Goal: Task Accomplishment & Management: Use online tool/utility

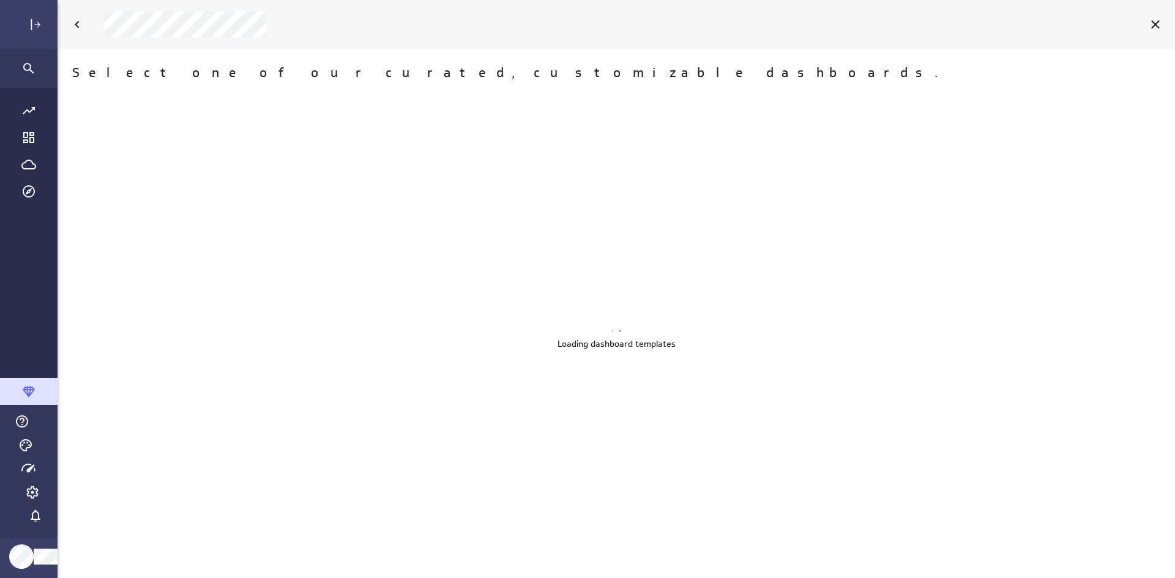
scroll to position [6, 6]
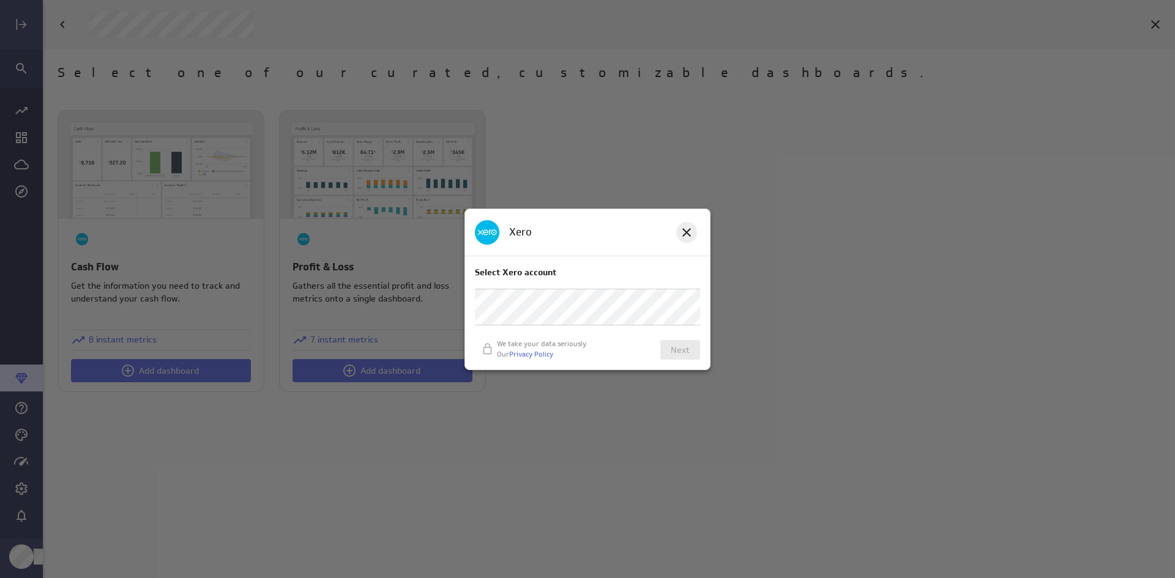
click at [683, 232] on icon at bounding box center [686, 232] width 15 height 15
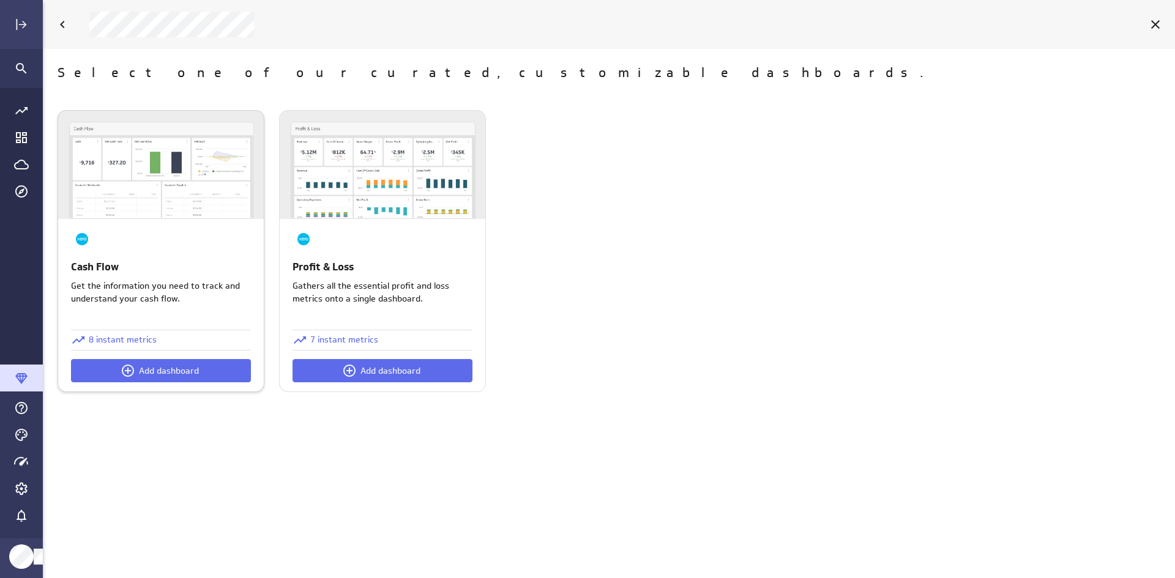
click at [173, 156] on img at bounding box center [162, 170] width 184 height 96
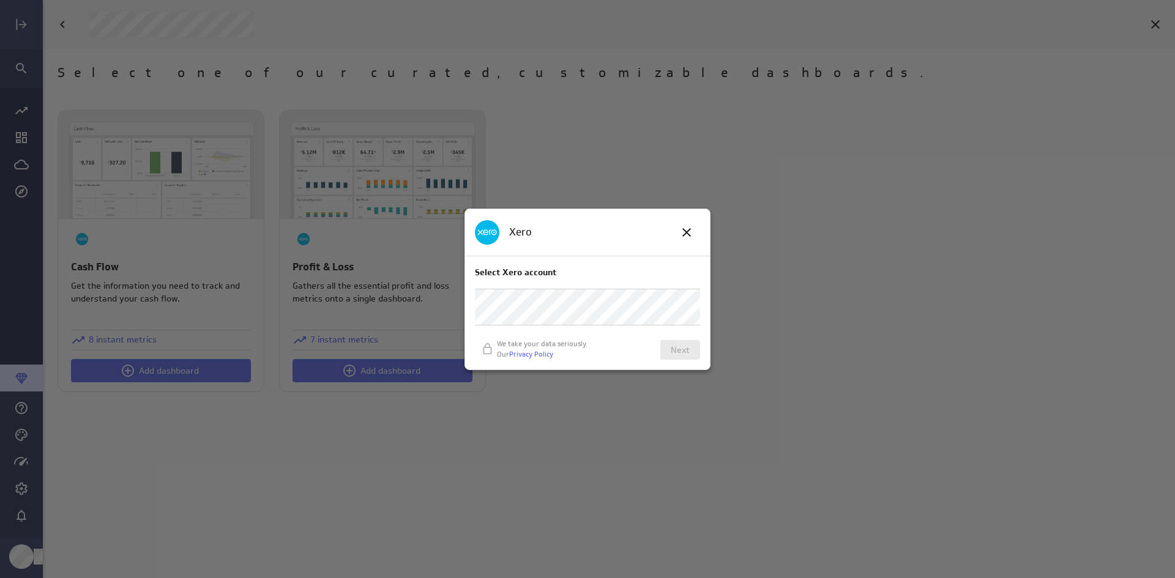
drag, startPoint x: 690, startPoint y: 229, endPoint x: 600, endPoint y: 240, distance: 91.2
click at [691, 228] on icon at bounding box center [686, 232] width 15 height 15
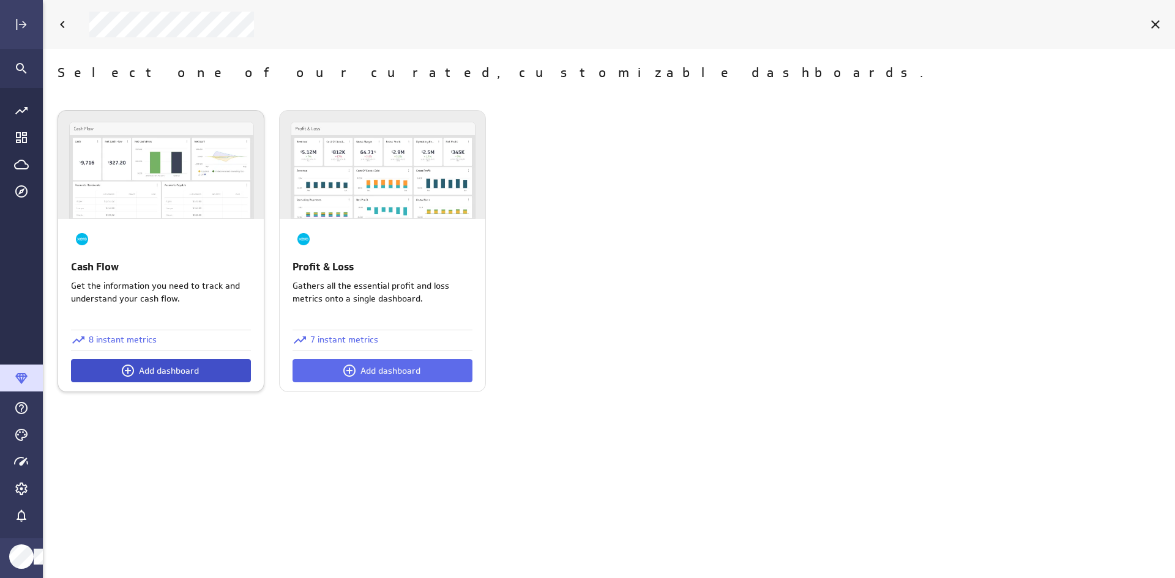
click at [119, 367] on button "Add dashboard" at bounding box center [161, 370] width 180 height 23
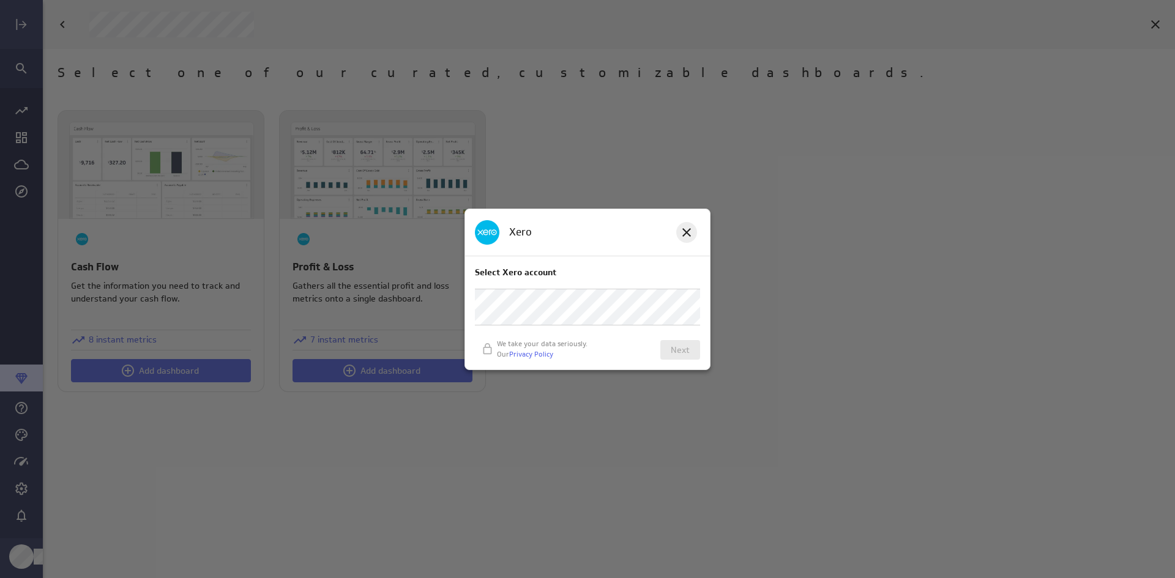
click at [686, 237] on icon at bounding box center [686, 232] width 15 height 15
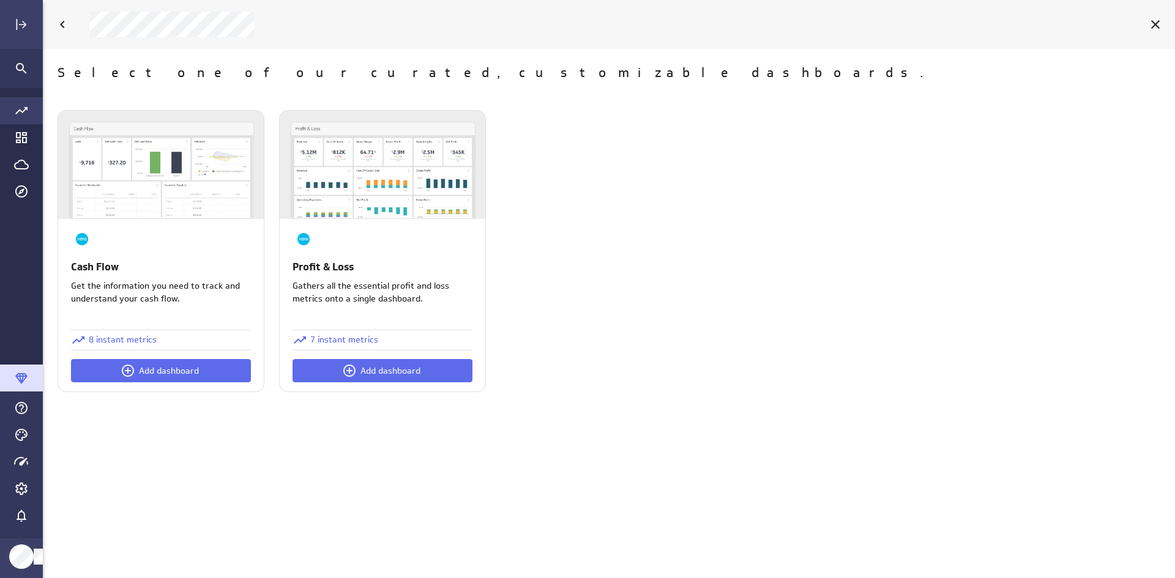
click at [25, 111] on icon "Go to all metrics page." at bounding box center [21, 110] width 15 height 15
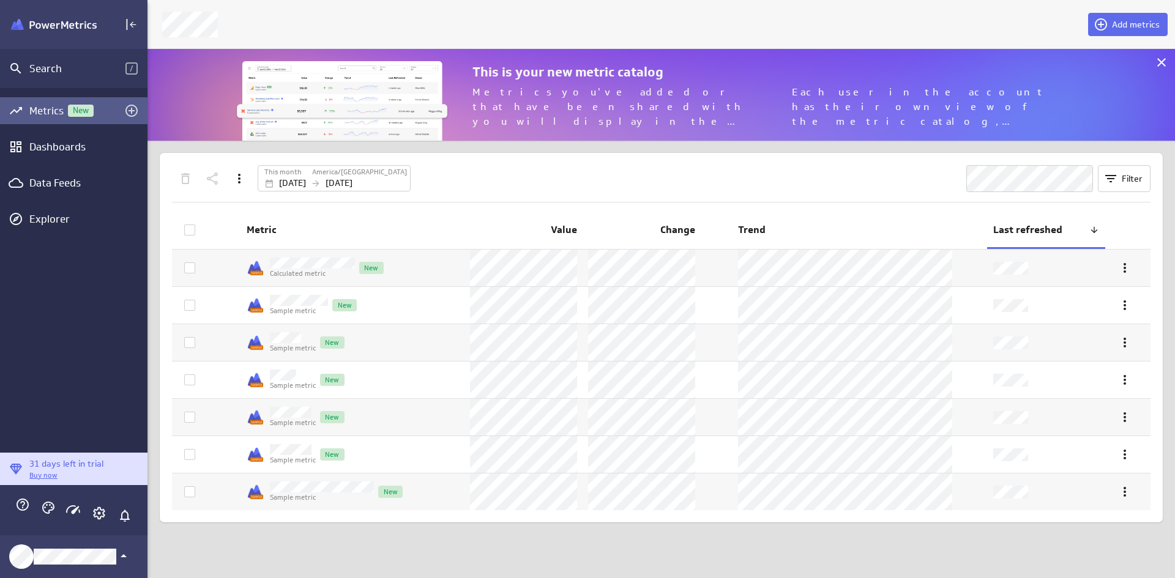
scroll to position [6, 6]
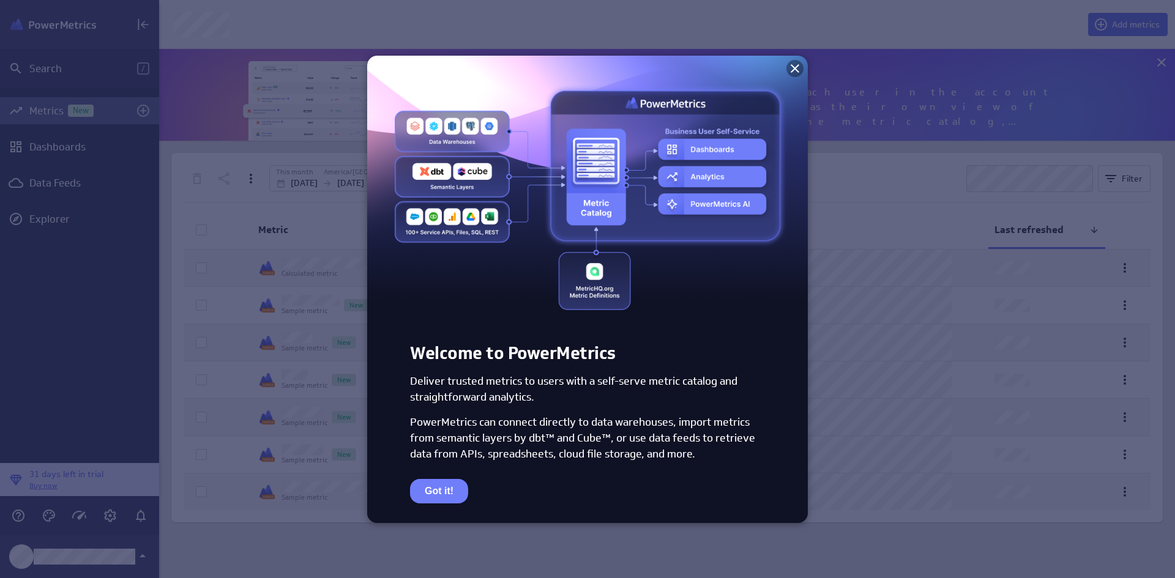
click at [790, 69] on icon at bounding box center [794, 68] width 15 height 15
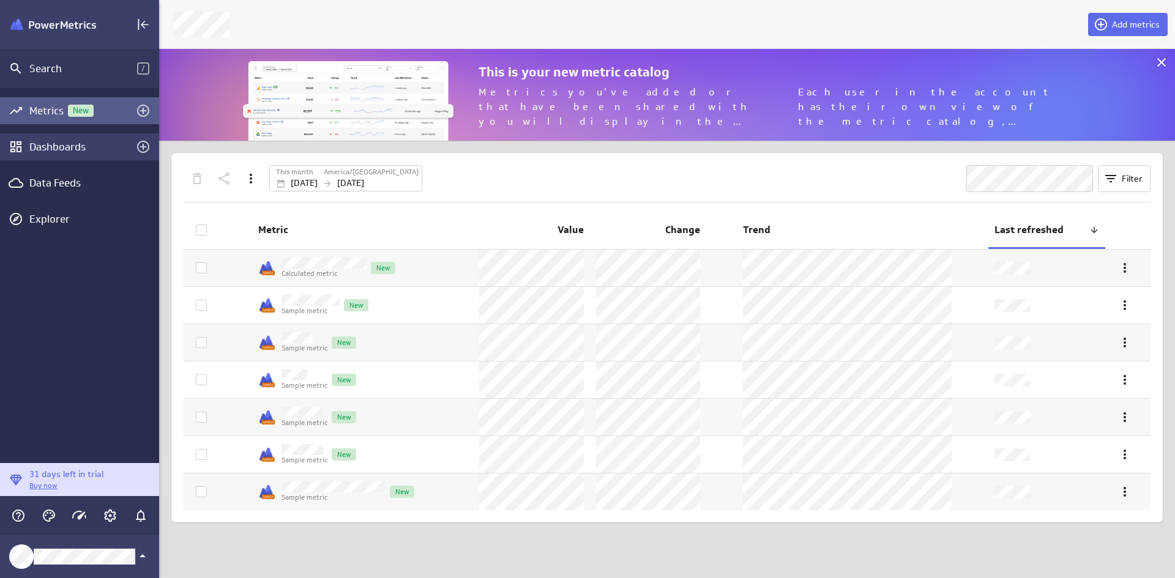
click at [105, 146] on div "Dashboards" at bounding box center [79, 146] width 100 height 13
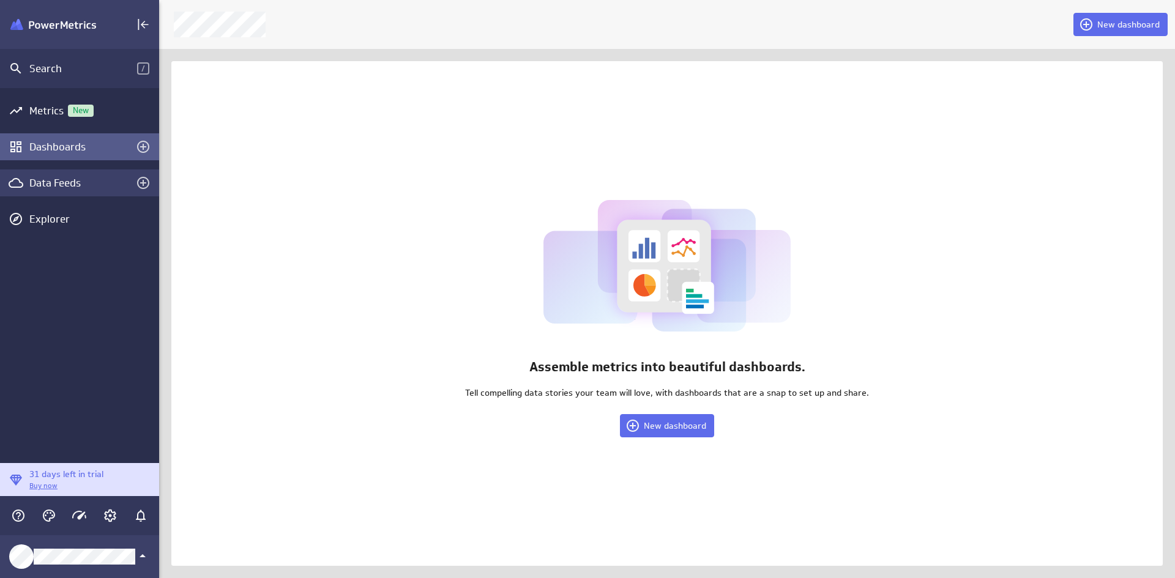
click at [93, 174] on div "Data Feeds" at bounding box center [79, 182] width 159 height 27
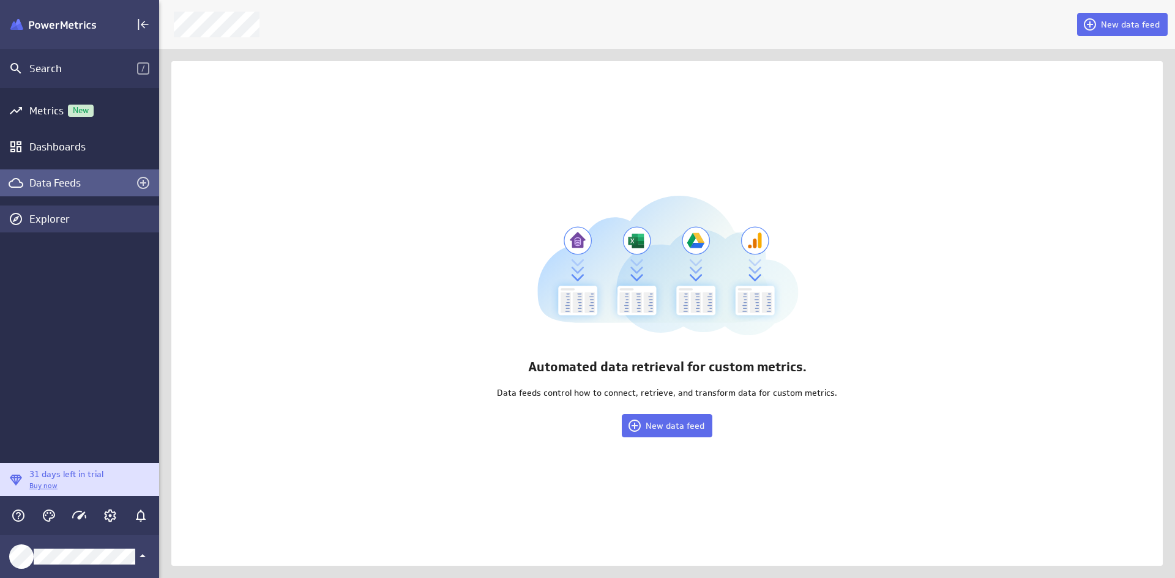
click at [96, 217] on div "Explorer" at bounding box center [92, 218] width 127 height 13
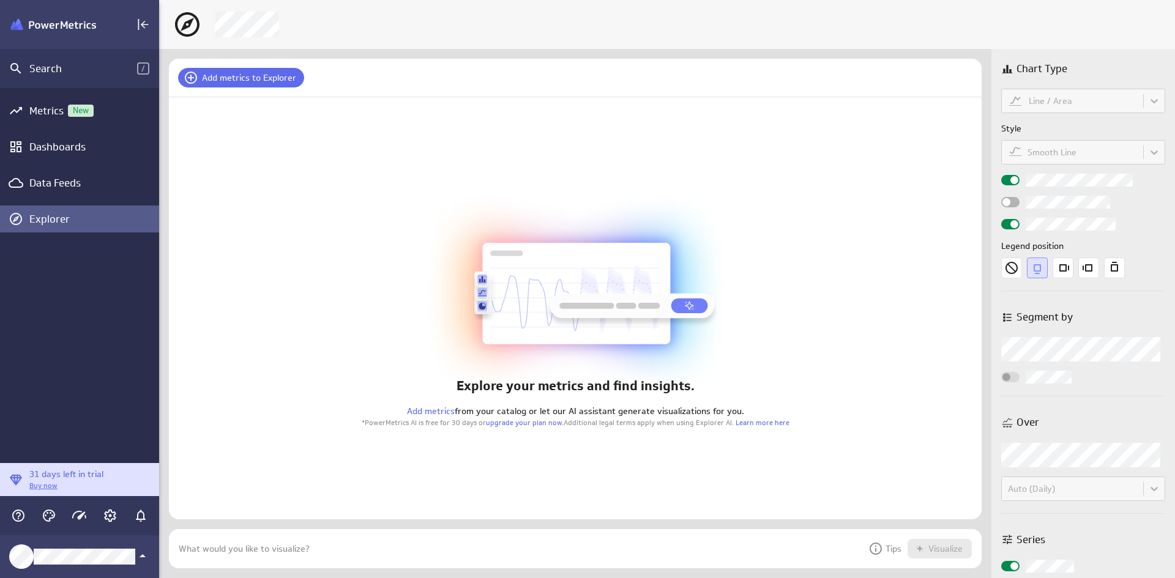
scroll to position [58, 831]
click at [46, 110] on div "Metrics New" at bounding box center [79, 110] width 100 height 13
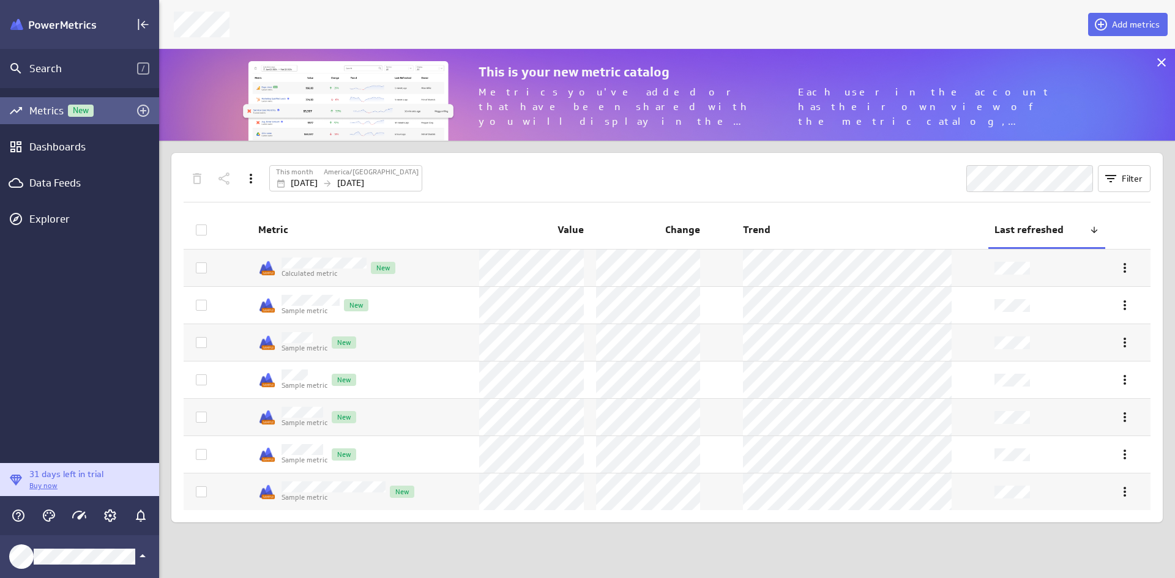
scroll to position [111, 1035]
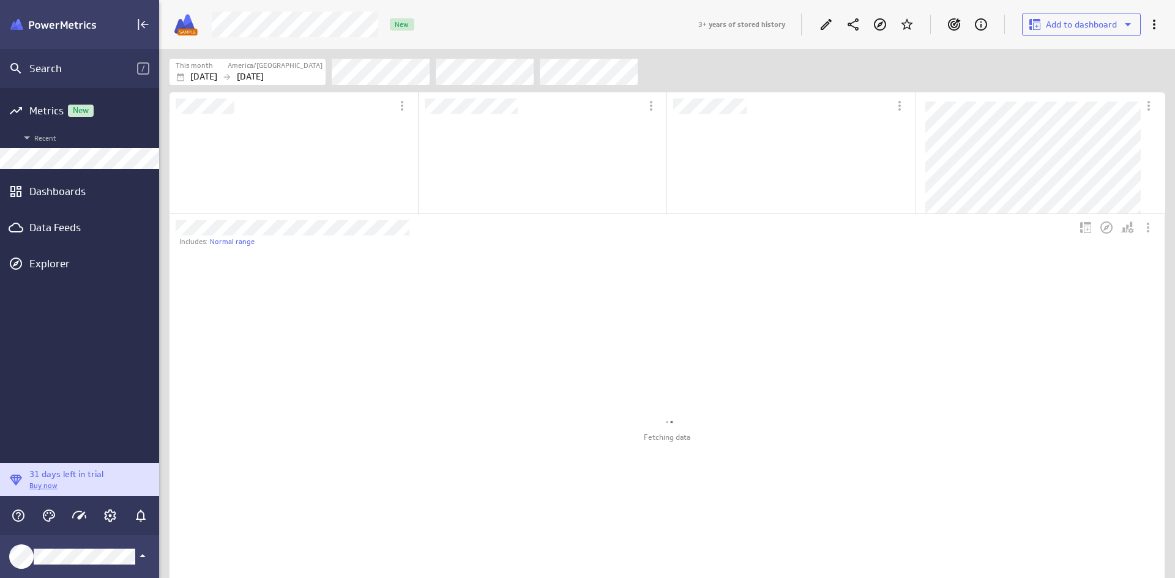
scroll to position [115, 247]
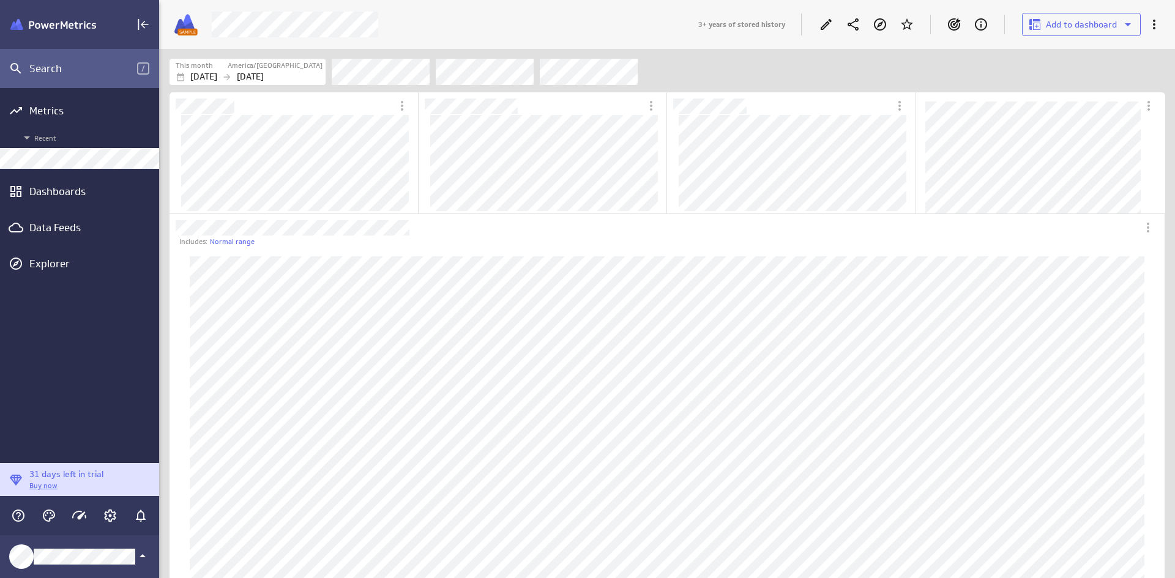
click at [110, 70] on div "Search" at bounding box center [83, 68] width 108 height 13
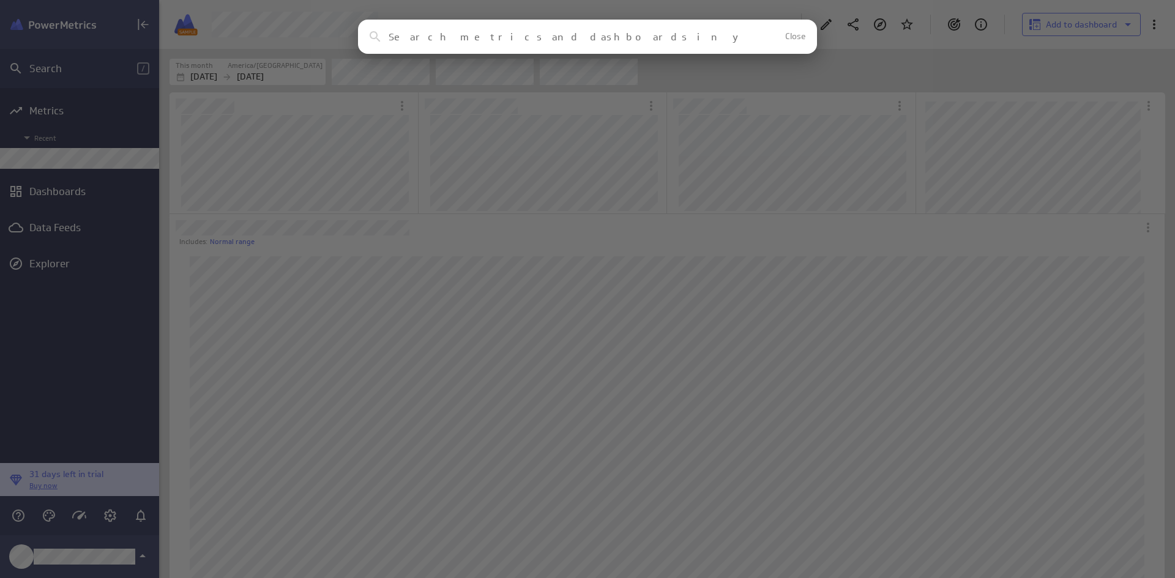
click at [434, 45] on div "Clear Close" at bounding box center [587, 37] width 459 height 34
type input "cash flow"
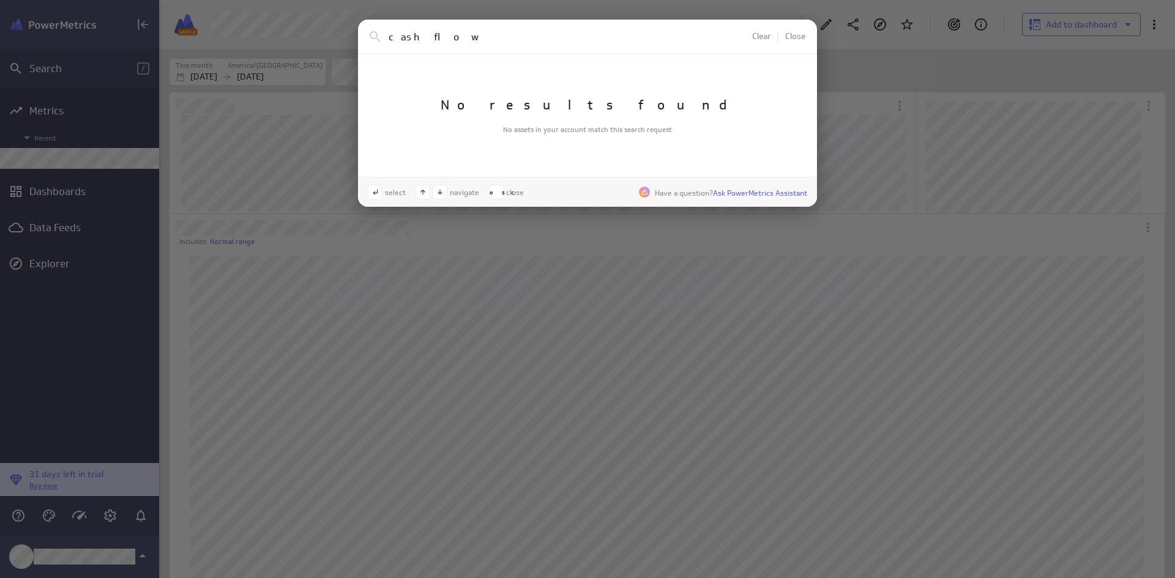
click at [83, 186] on div "cash flow Clear Close No results found No assets in your account match this sea…" at bounding box center [587, 289] width 1175 height 578
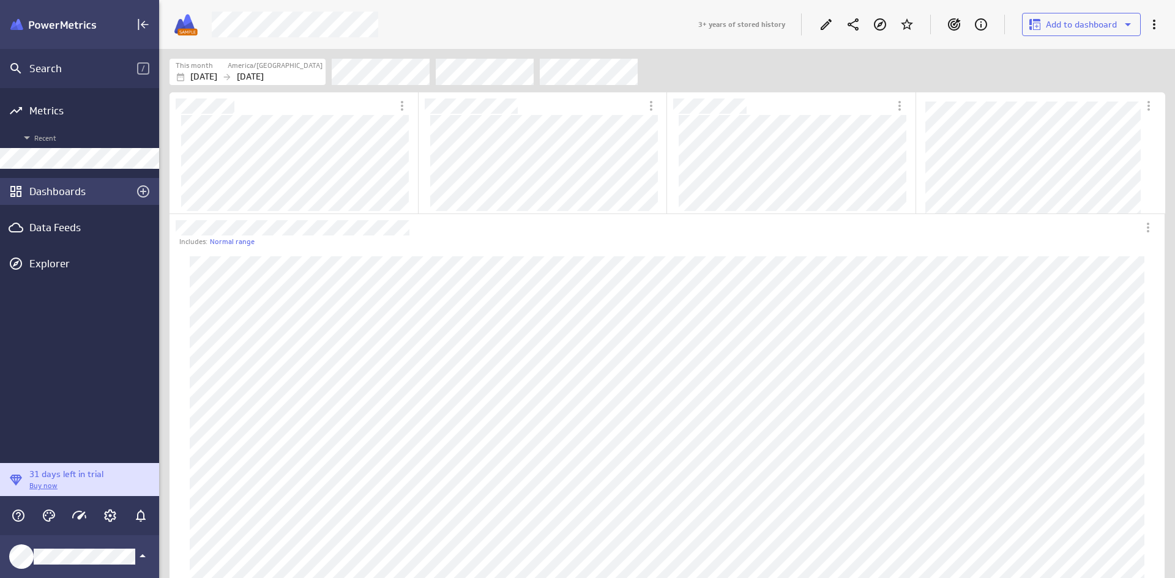
click at [69, 190] on div "Dashboards" at bounding box center [79, 191] width 100 height 13
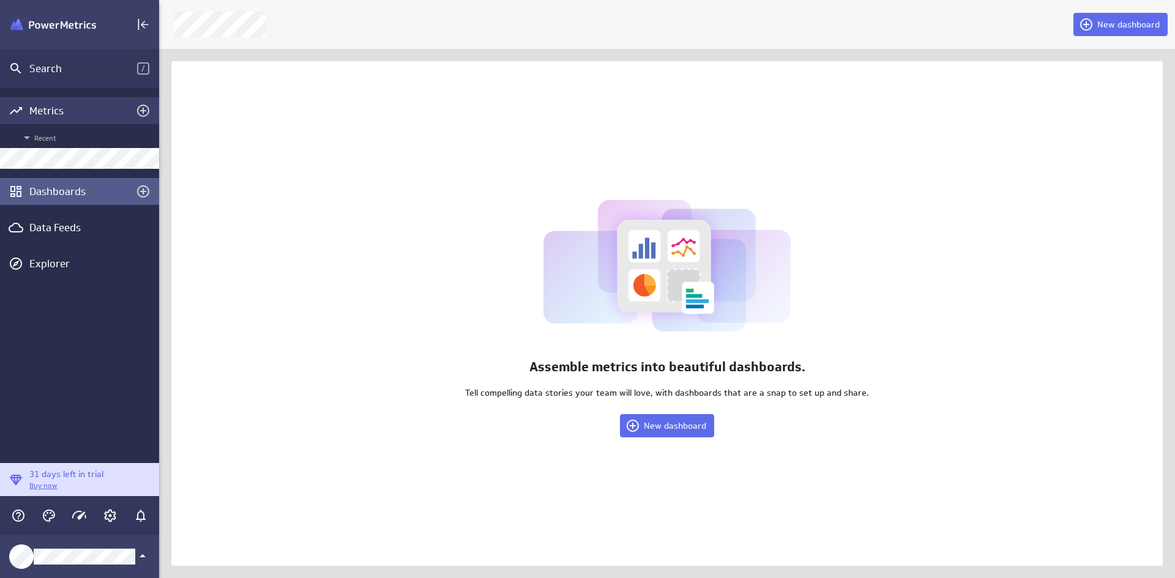
click at [89, 110] on div "Metrics" at bounding box center [79, 110] width 100 height 13
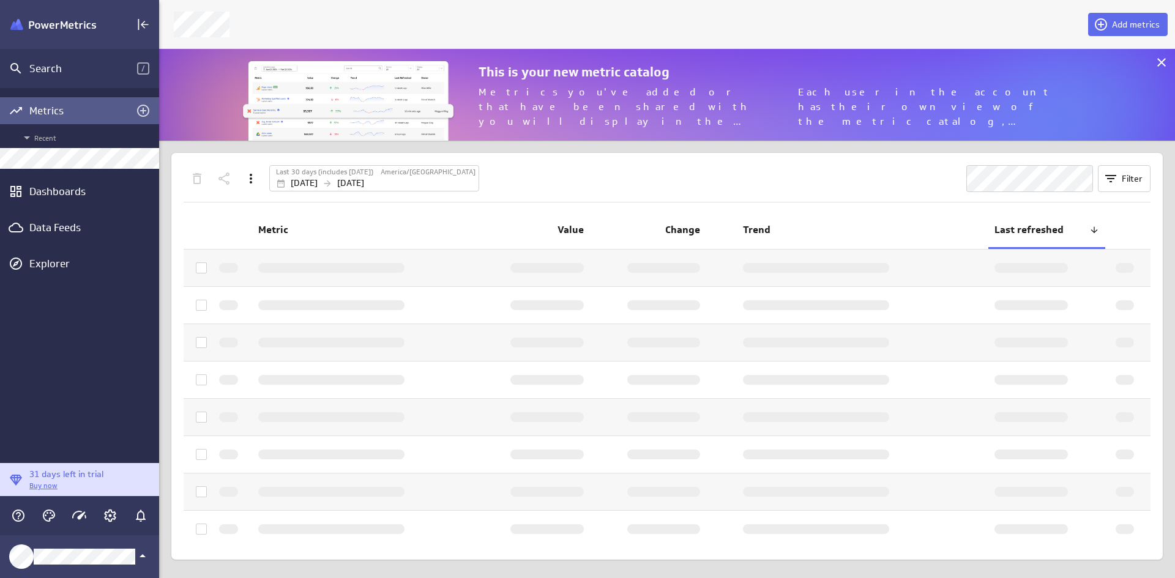
scroll to position [111, 1035]
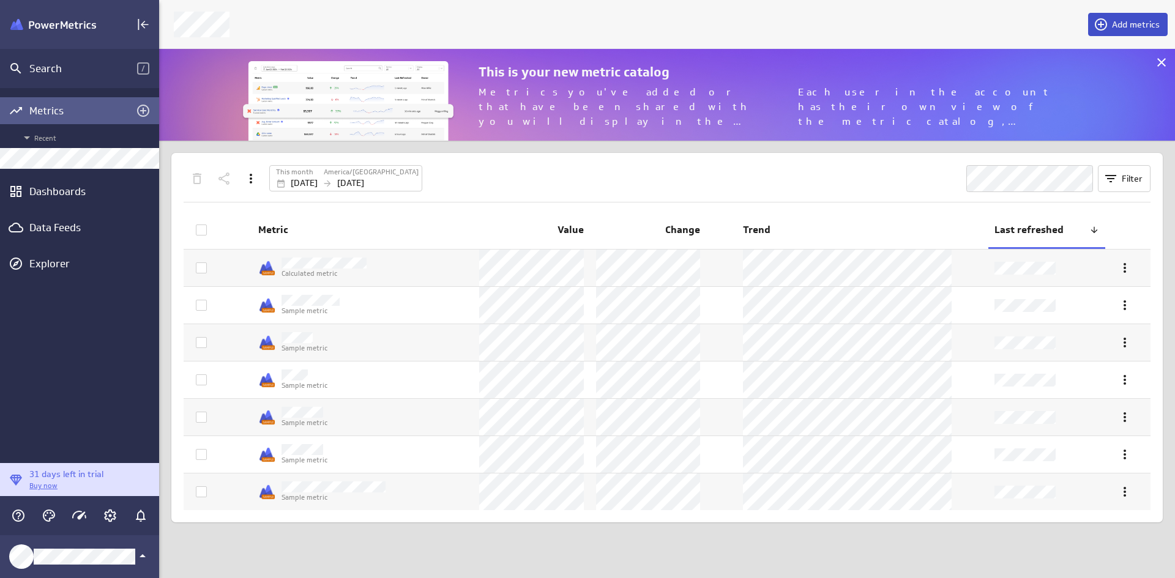
click at [1118, 20] on span "Add metrics" at bounding box center [1136, 24] width 48 height 11
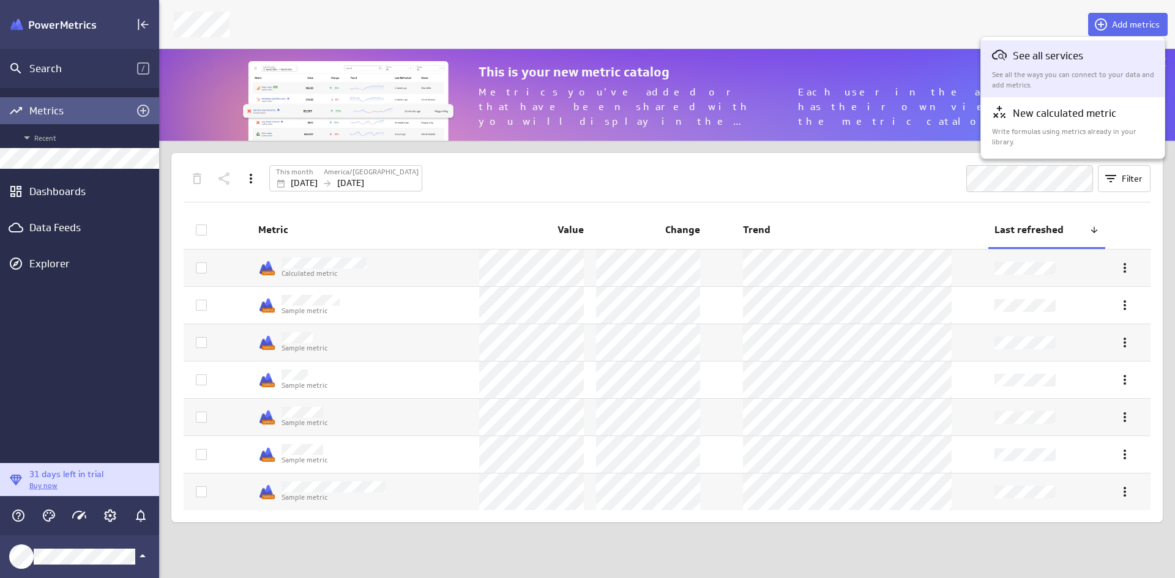
click at [1050, 55] on p "See all services" at bounding box center [1048, 55] width 70 height 15
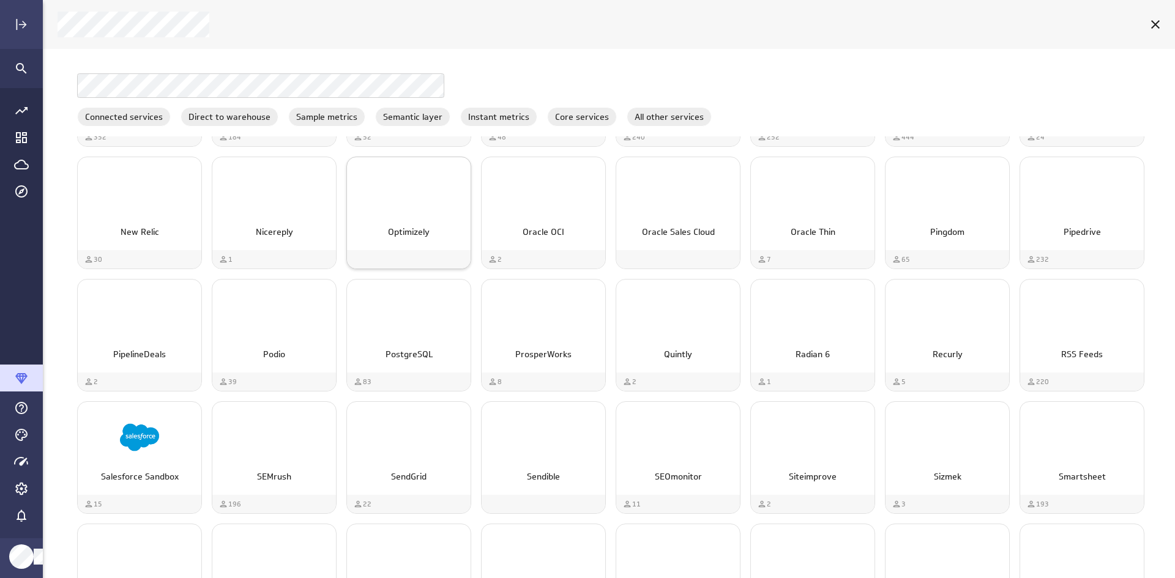
scroll to position [2447, 0]
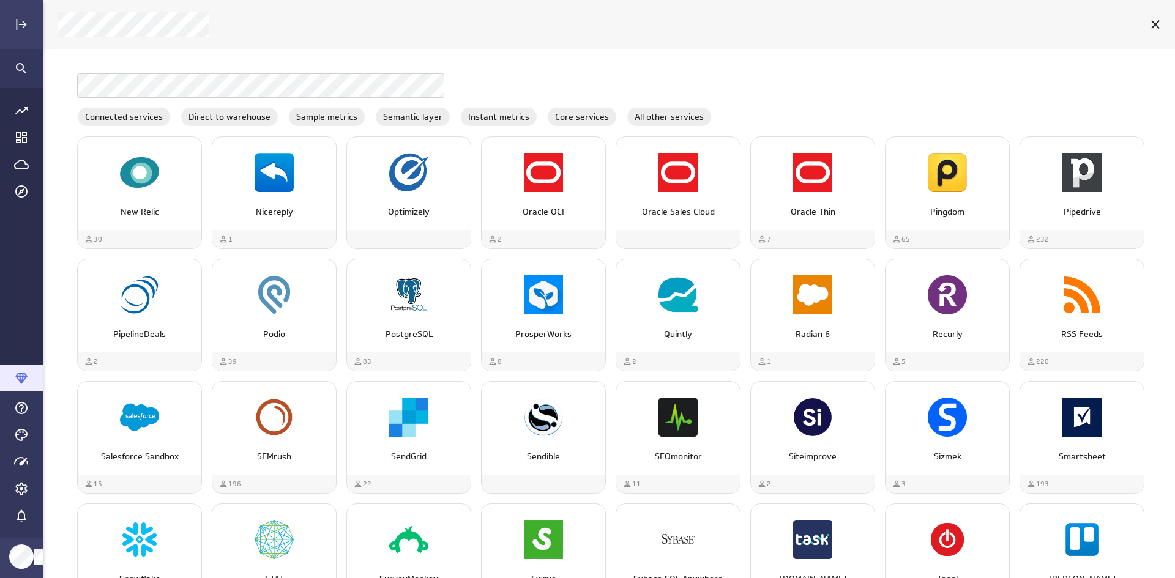
click at [26, 379] on icon "Main Menu" at bounding box center [21, 378] width 15 height 15
click at [29, 158] on div "Go to Data Feed library" at bounding box center [21, 164] width 43 height 27
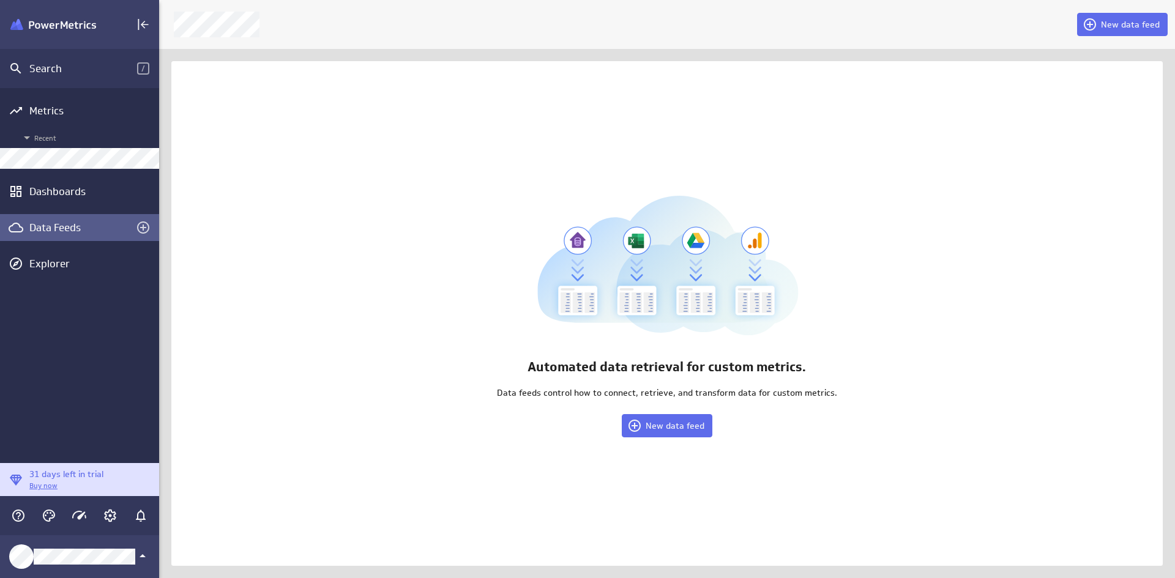
scroll to position [6, 6]
click at [1139, 24] on span "New data feed" at bounding box center [1130, 24] width 59 height 11
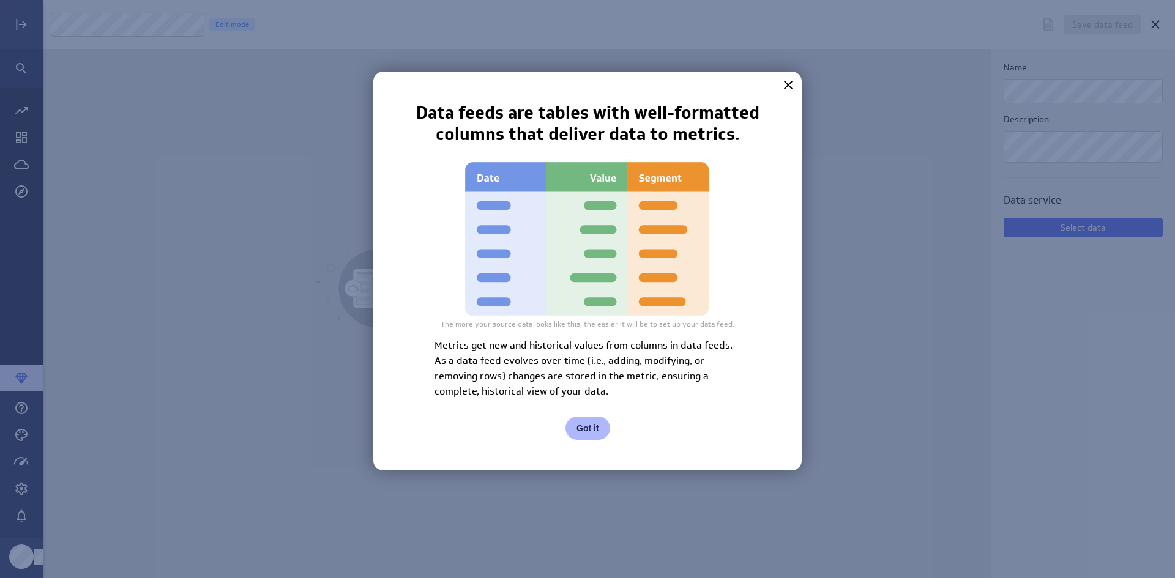
scroll to position [597, 1151]
click at [594, 422] on button "Got it" at bounding box center [587, 428] width 45 height 23
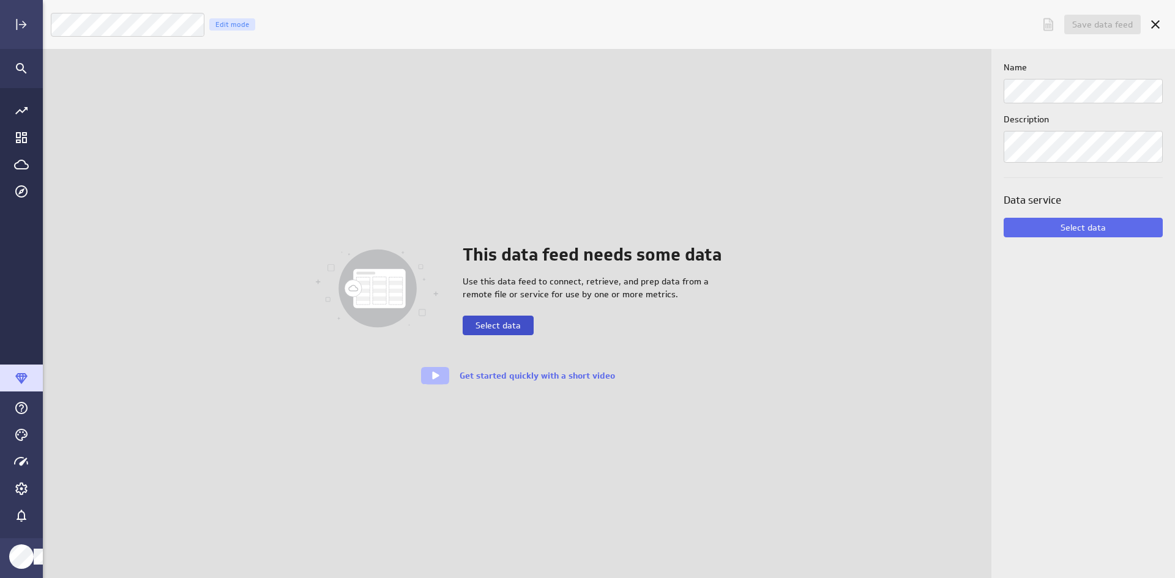
click at [519, 330] on span "Select data" at bounding box center [497, 325] width 45 height 11
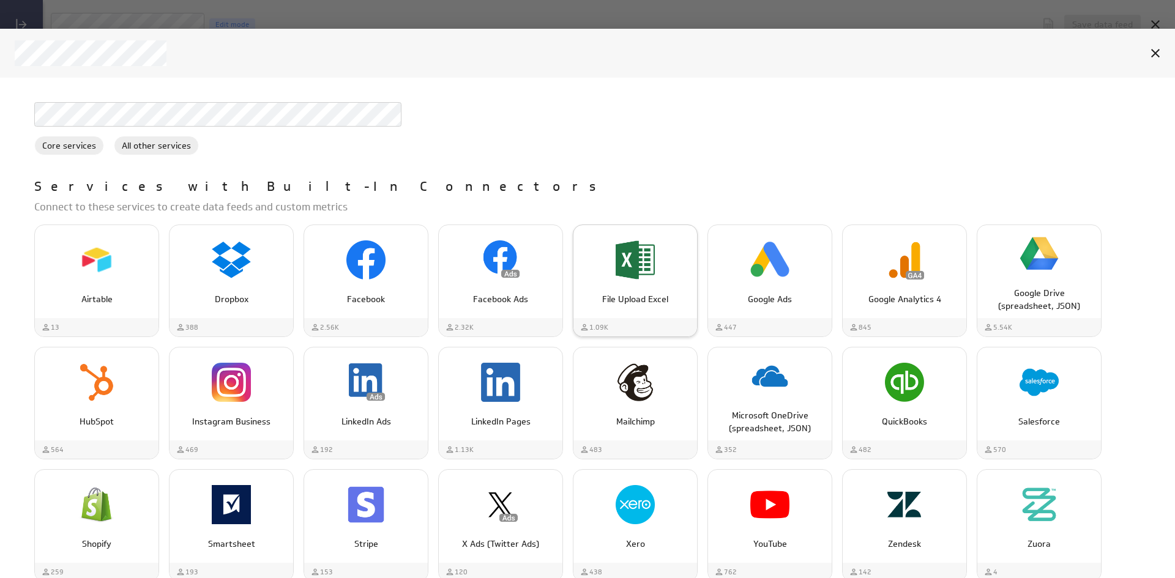
click at [653, 260] on img "File Upload Excel" at bounding box center [634, 259] width 39 height 39
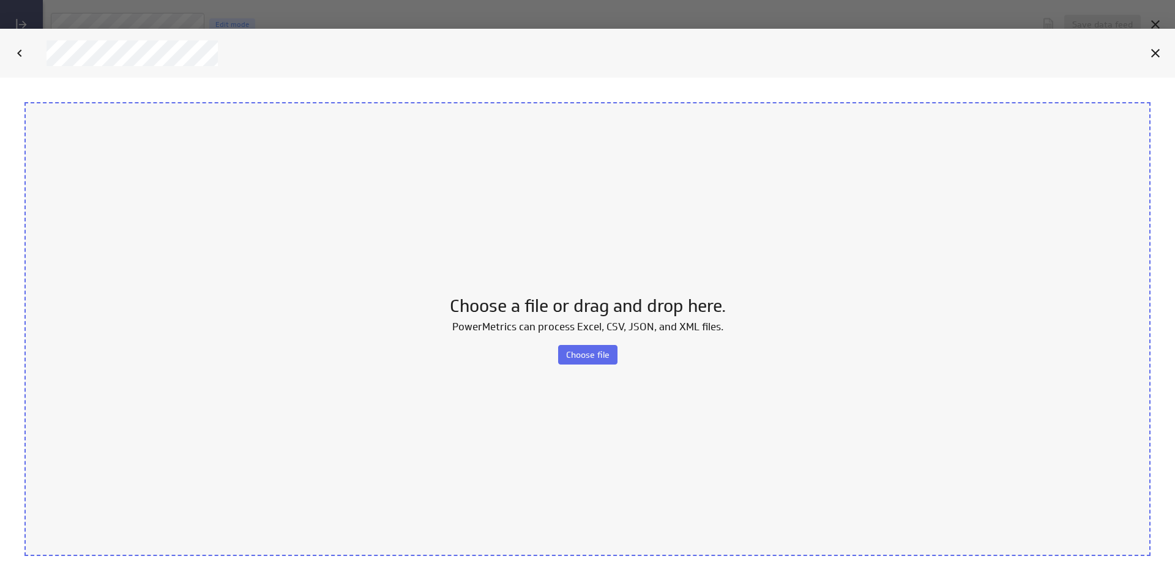
scroll to position [0, 0]
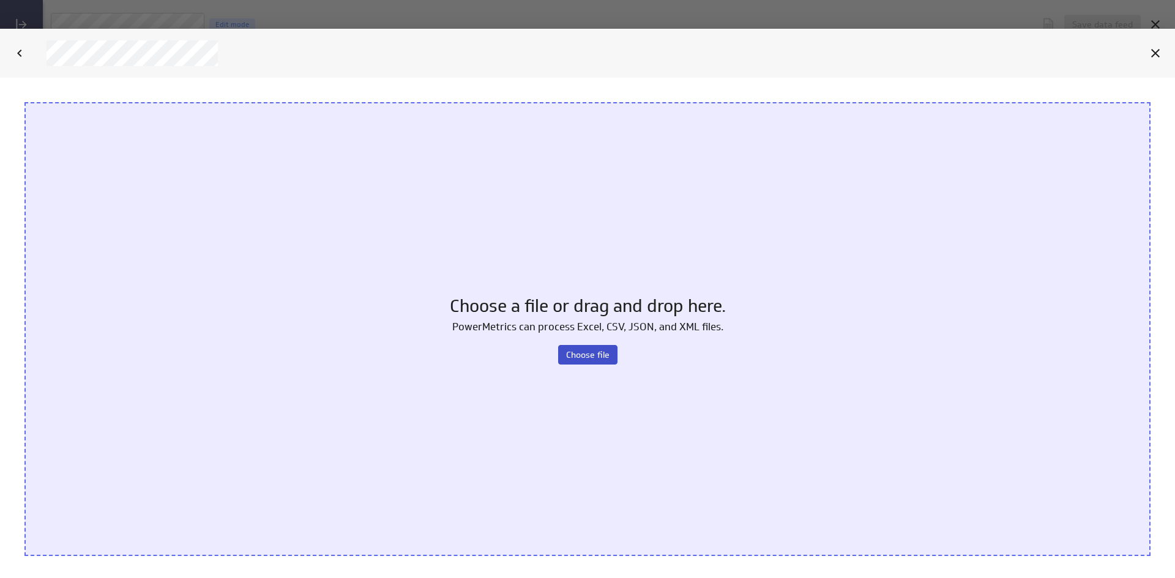
click at [582, 356] on span "Choose file" at bounding box center [587, 354] width 43 height 11
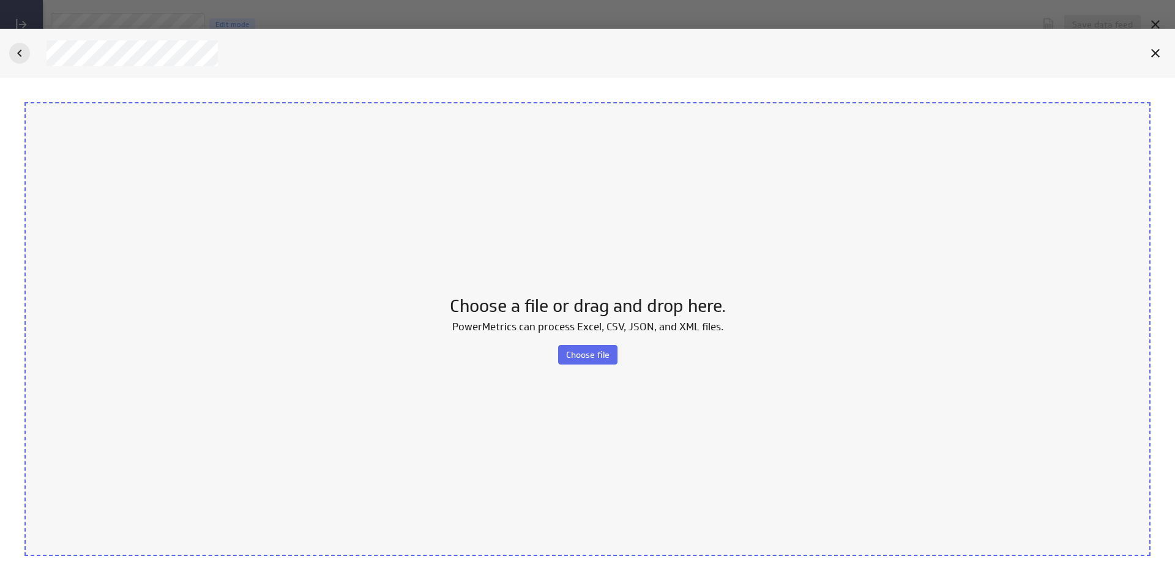
click at [24, 48] on icon "Back" at bounding box center [19, 53] width 15 height 15
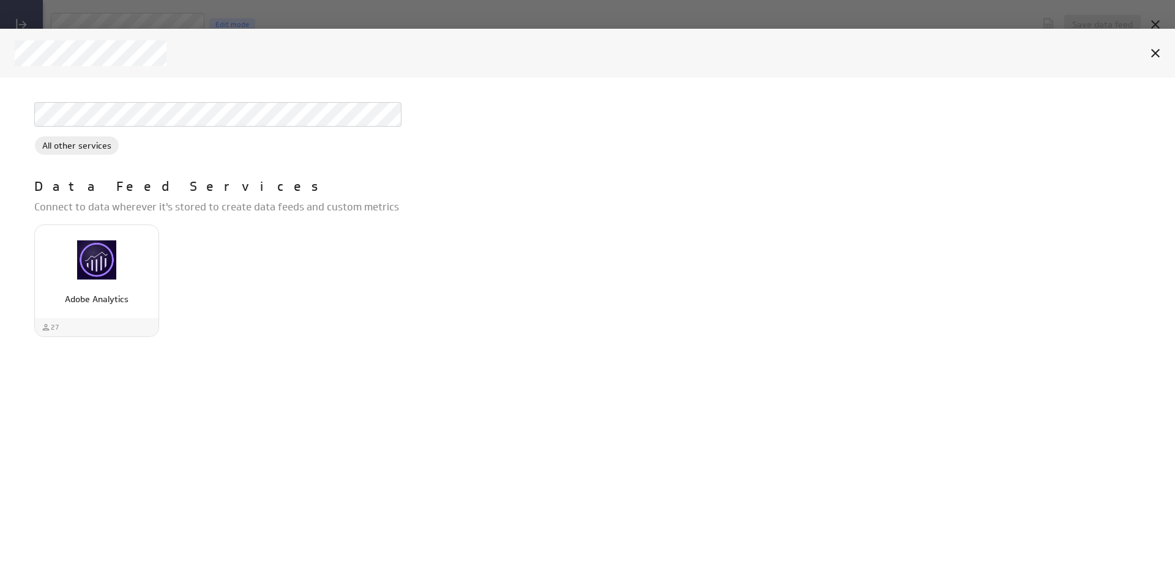
click at [0, 115] on div at bounding box center [587, 107] width 1175 height 58
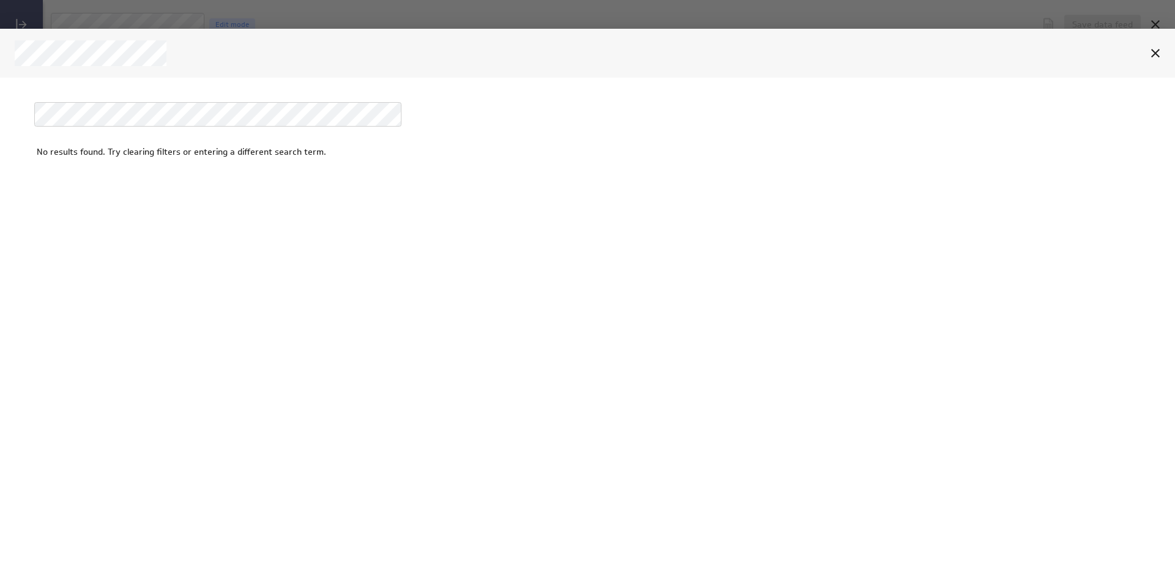
click at [0, 116] on div at bounding box center [587, 107] width 1175 height 58
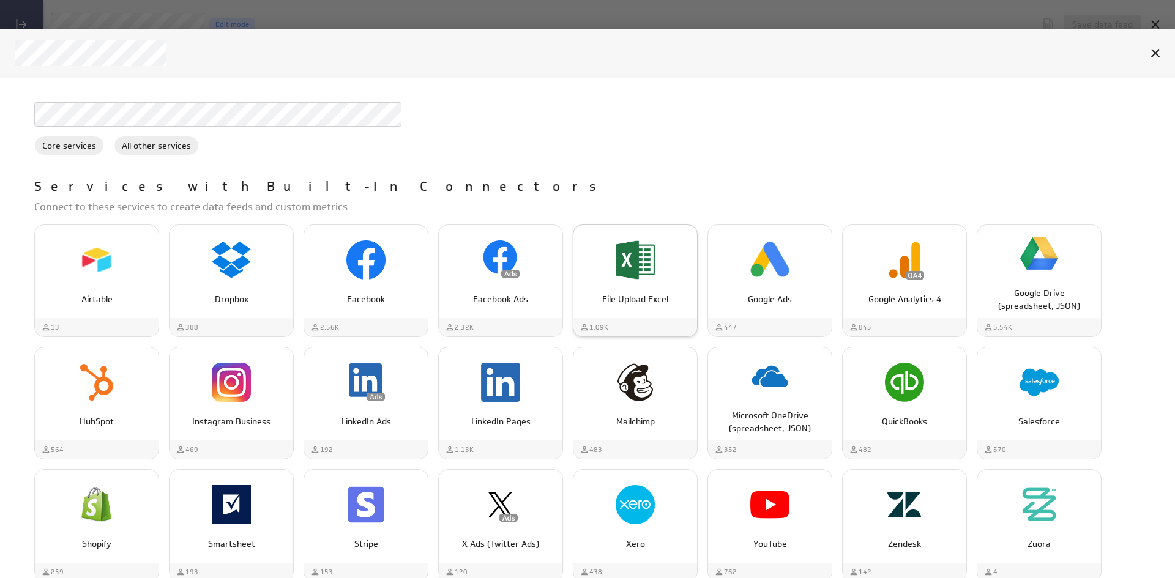
click at [658, 283] on div "File Upload Excel" at bounding box center [635, 294] width 124 height 23
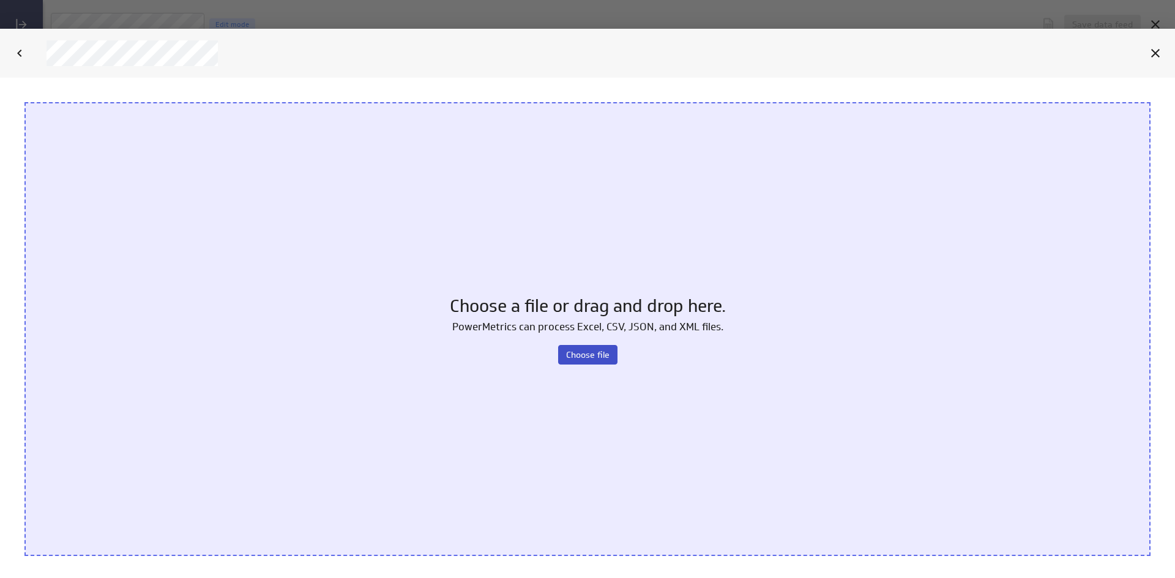
click at [587, 361] on button "Choose file" at bounding box center [587, 355] width 59 height 20
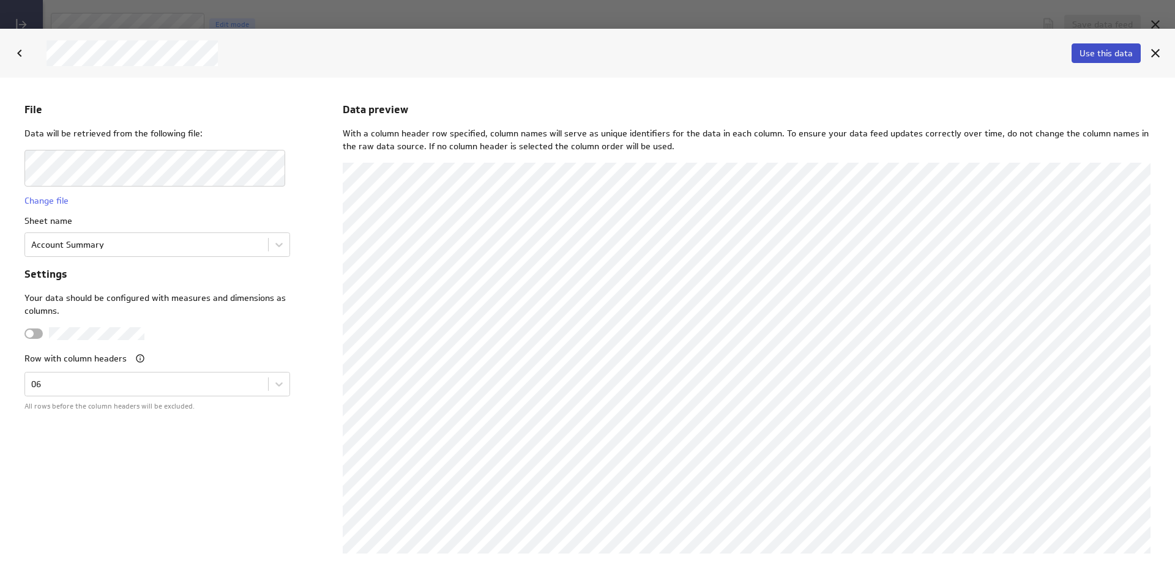
click at [1106, 56] on span "Use this data" at bounding box center [1105, 53] width 53 height 11
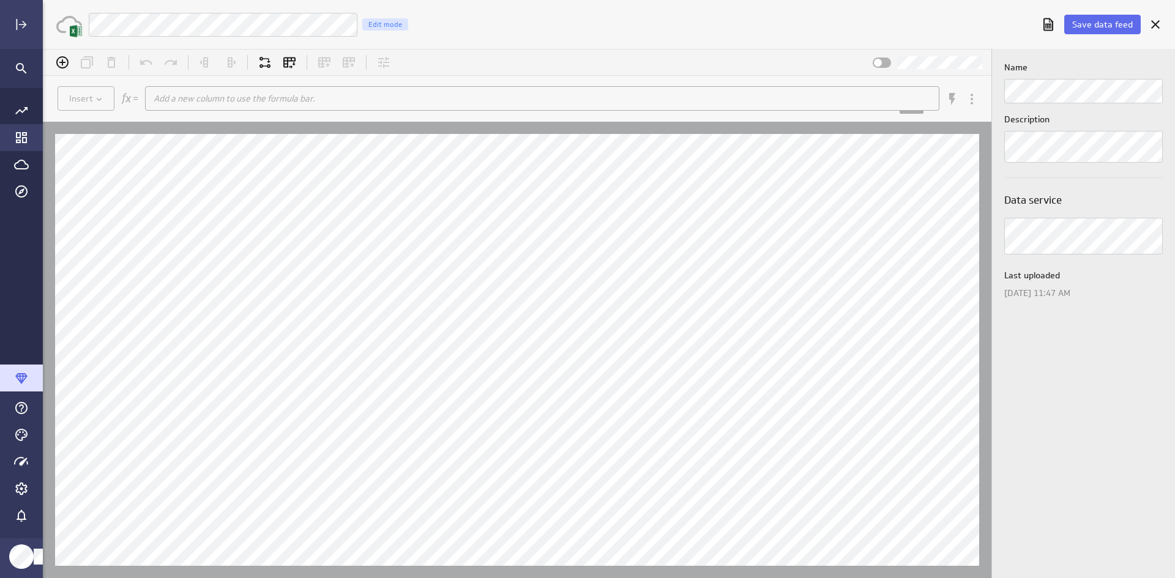
click at [23, 134] on icon "Go to Dashboard Library" at bounding box center [21, 137] width 11 height 11
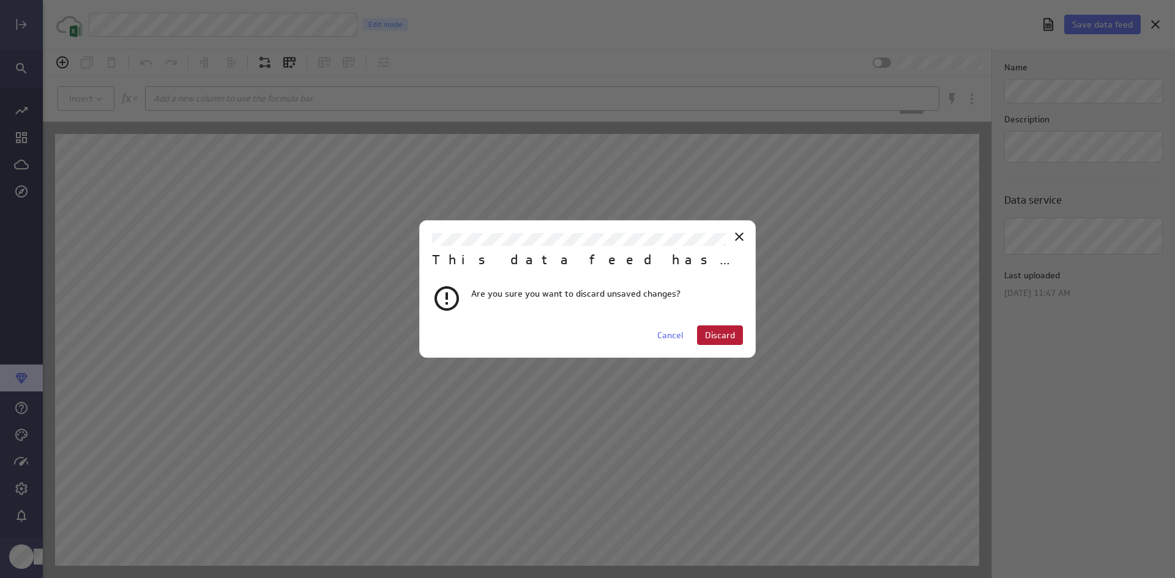
click at [713, 337] on span "Discard" at bounding box center [720, 335] width 30 height 11
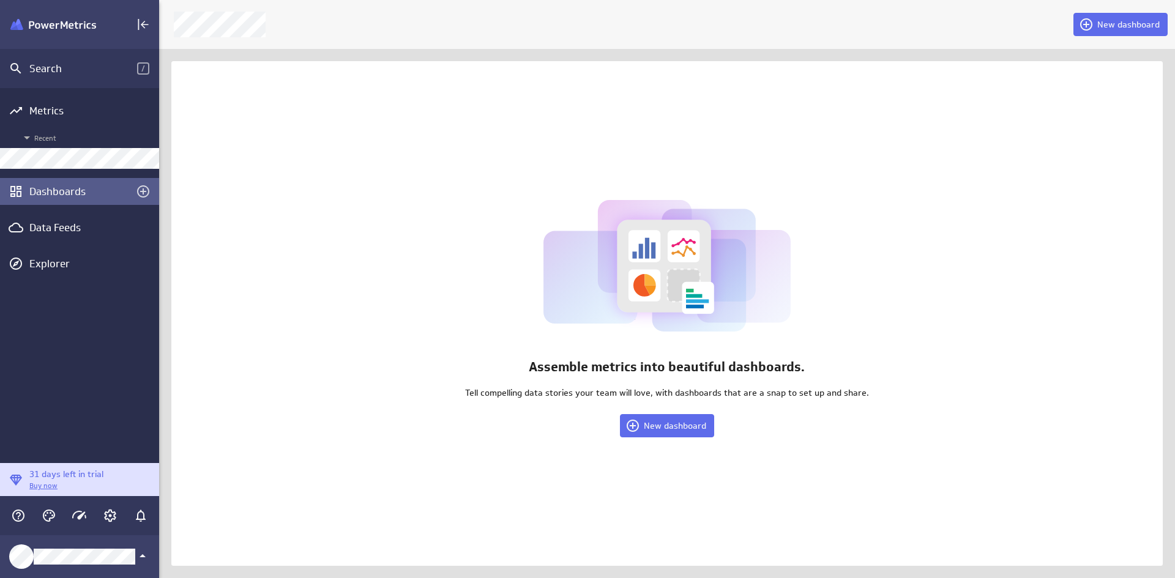
scroll to position [6, 6]
click at [694, 428] on span "New dashboard" at bounding box center [675, 425] width 62 height 11
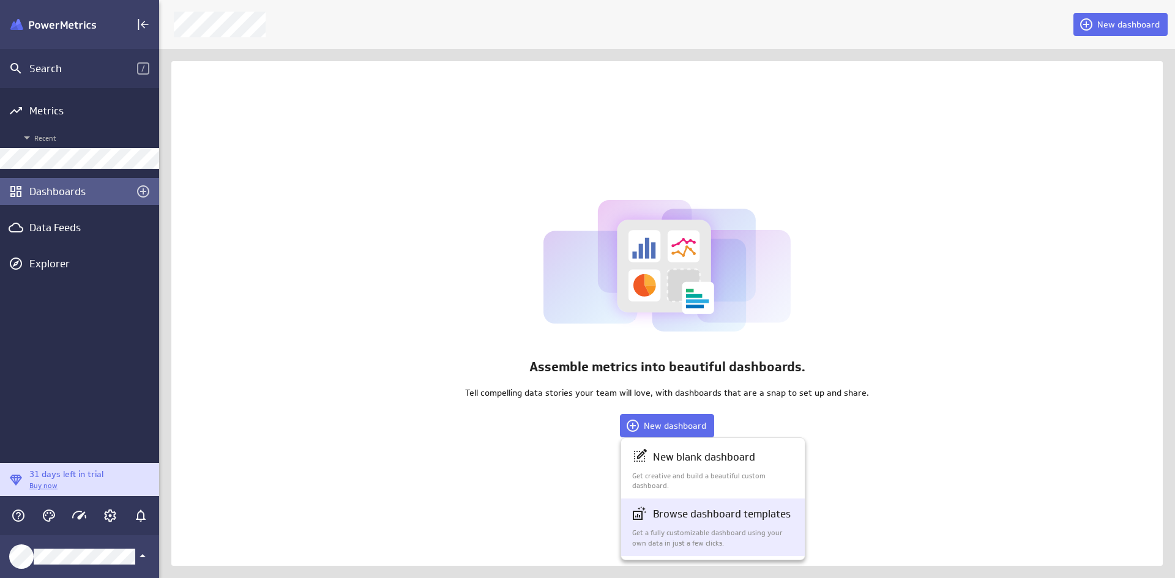
click at [714, 474] on p "Get creative and build a beautiful custom dashboard." at bounding box center [713, 481] width 163 height 21
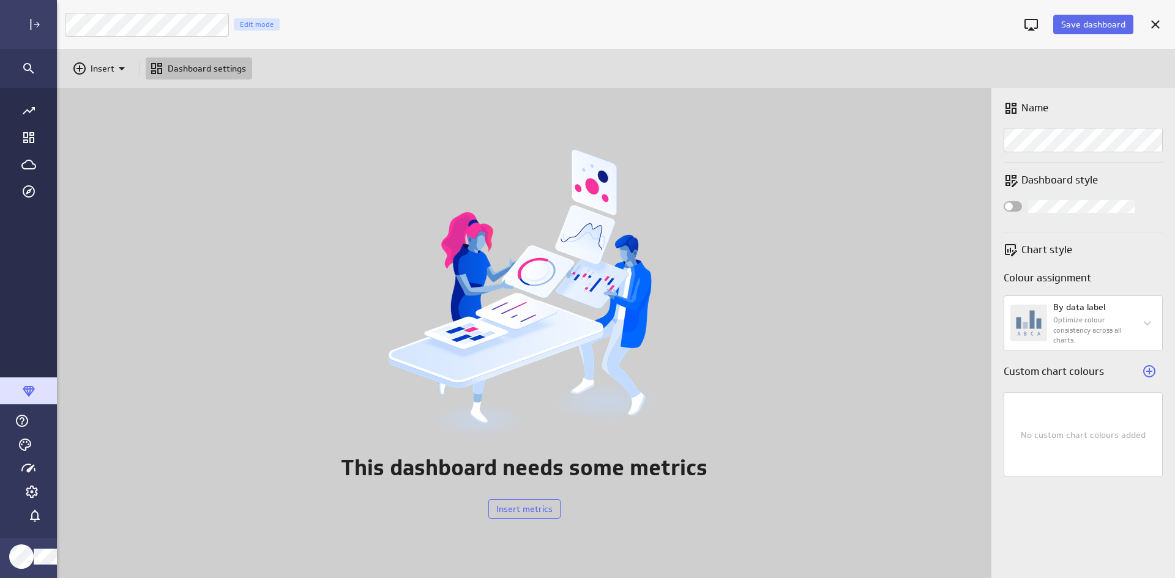
scroll to position [6, 6]
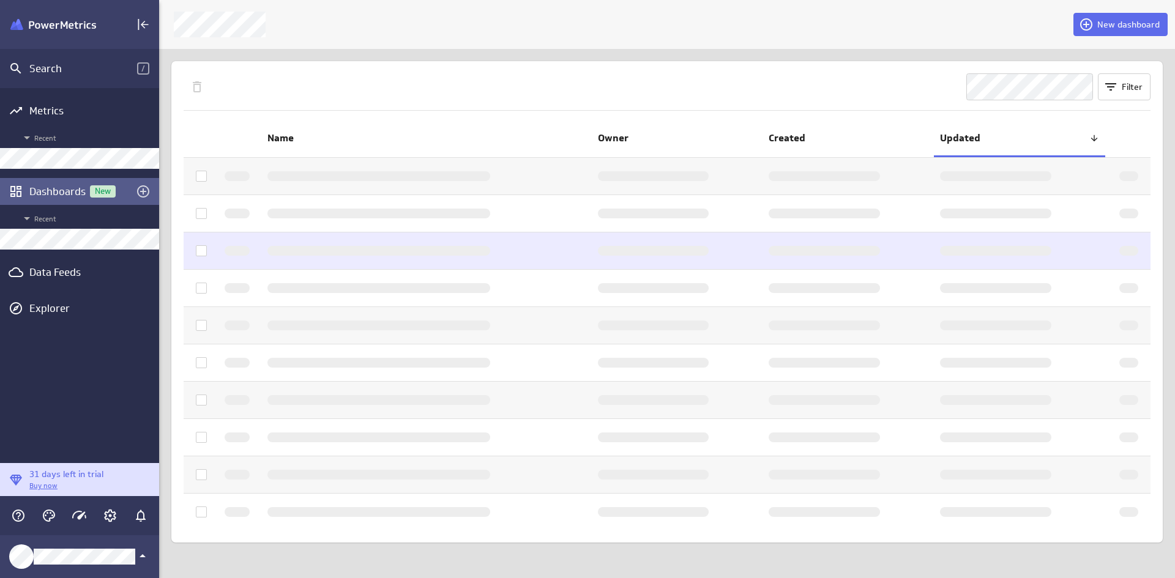
scroll to position [6, 6]
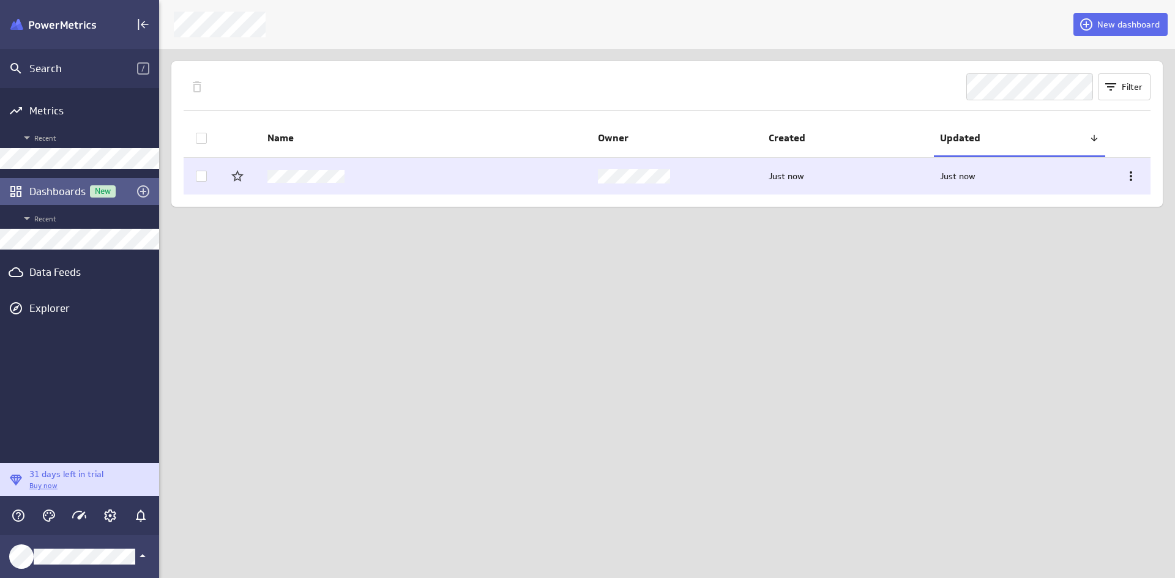
click at [201, 176] on icon at bounding box center [201, 176] width 10 height 10
click at [0, 0] on input "checkbox" at bounding box center [0, 0] width 0 height 0
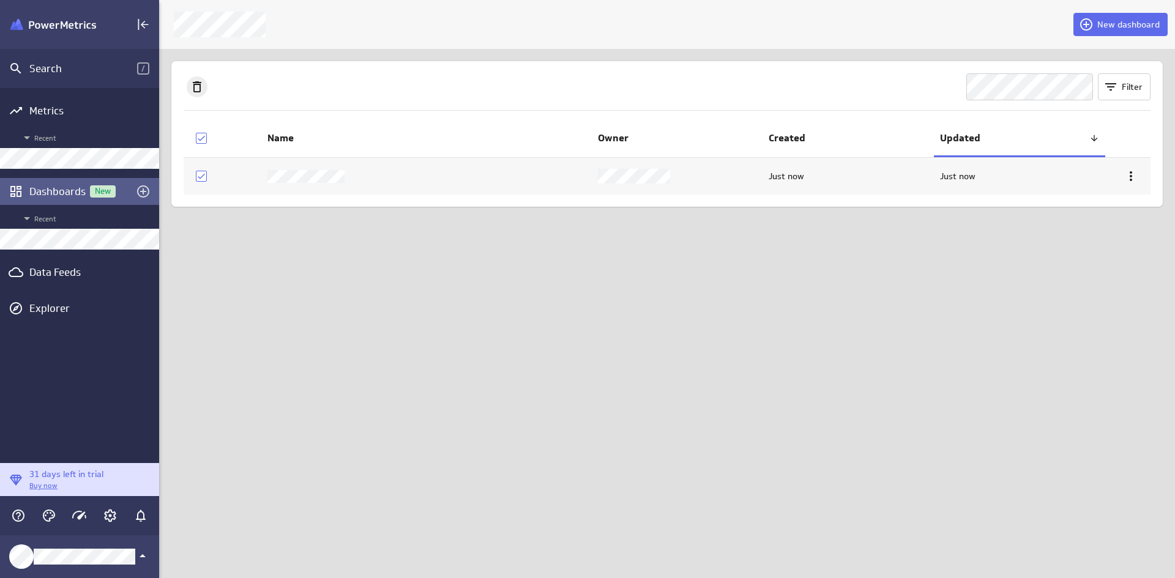
click at [190, 91] on icon "Delete dashboard" at bounding box center [197, 87] width 15 height 15
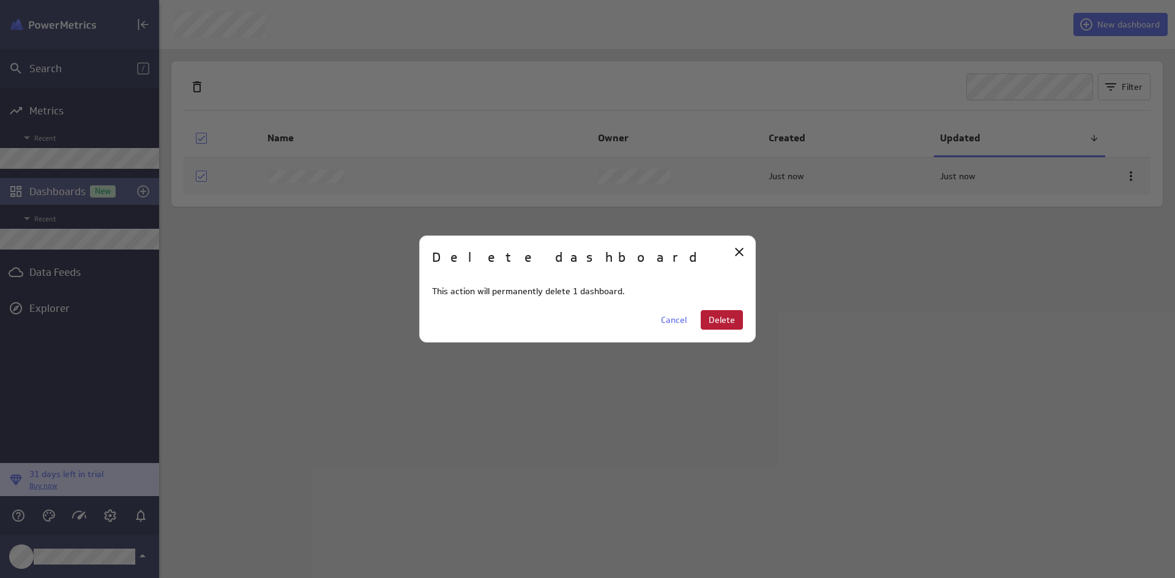
click at [726, 320] on span "Delete" at bounding box center [721, 319] width 26 height 11
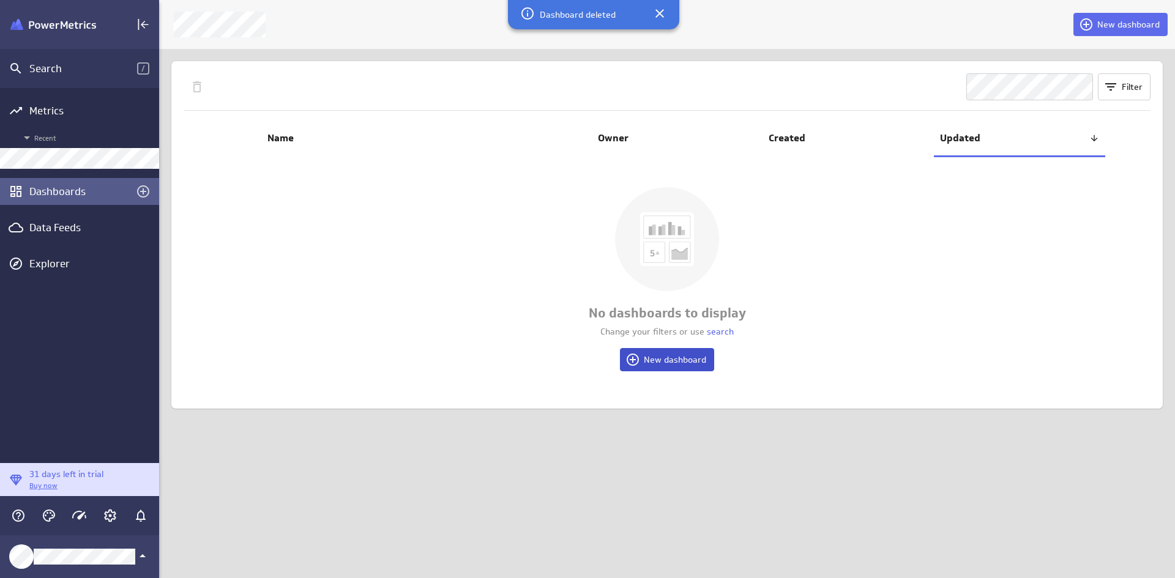
click at [644, 366] on span at bounding box center [634, 359] width 18 height 15
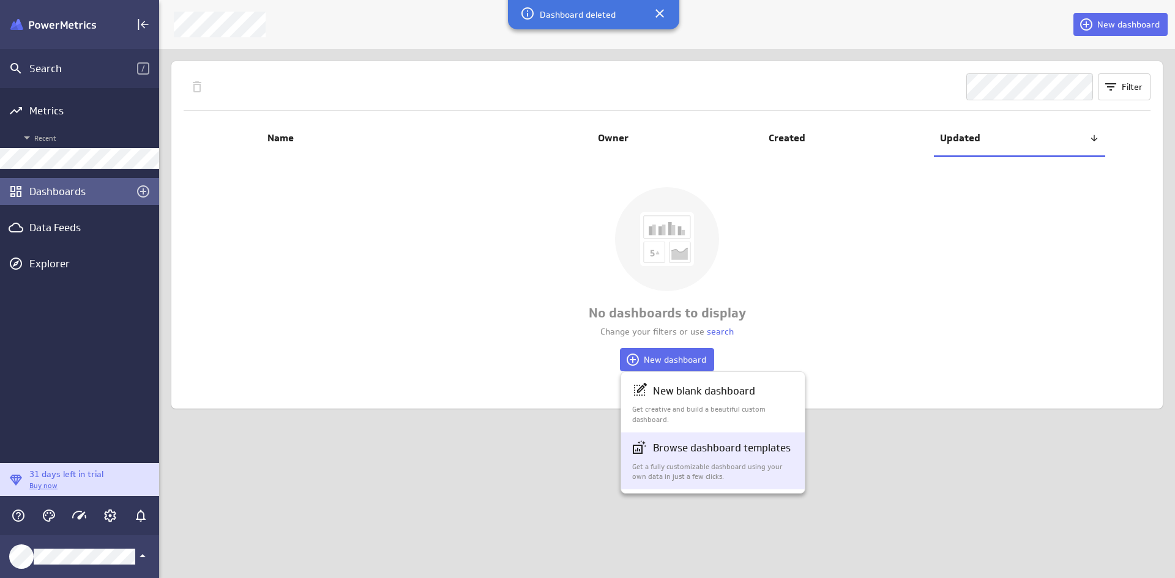
click at [696, 462] on p "Get a fully customizable dashboard using your own data in just a few clicks." at bounding box center [713, 472] width 163 height 21
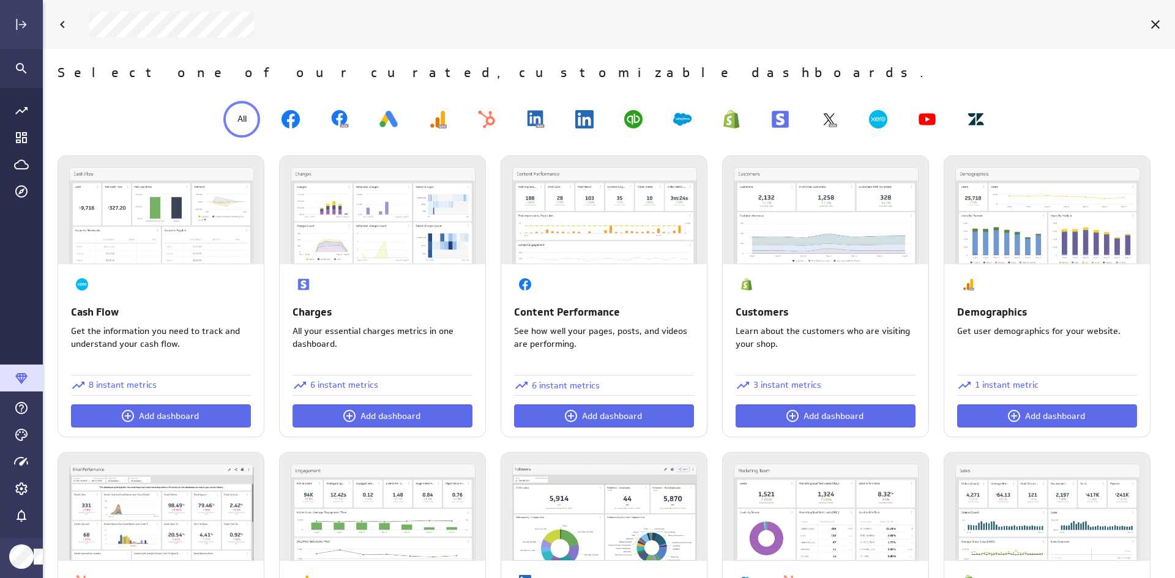
scroll to position [324, 0]
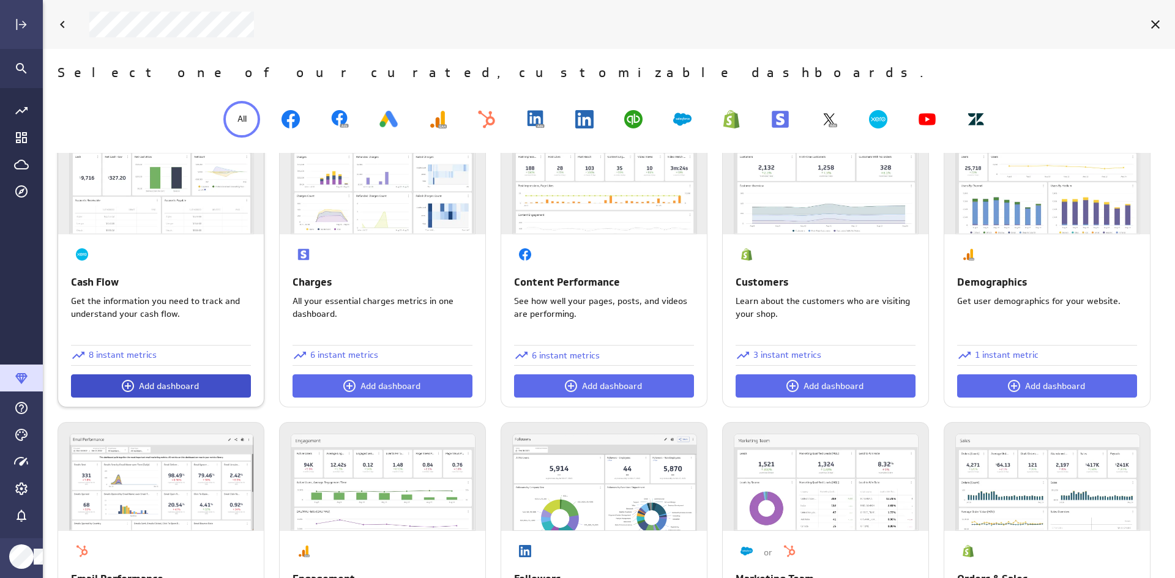
click at [207, 388] on button "Add dashboard" at bounding box center [161, 385] width 180 height 23
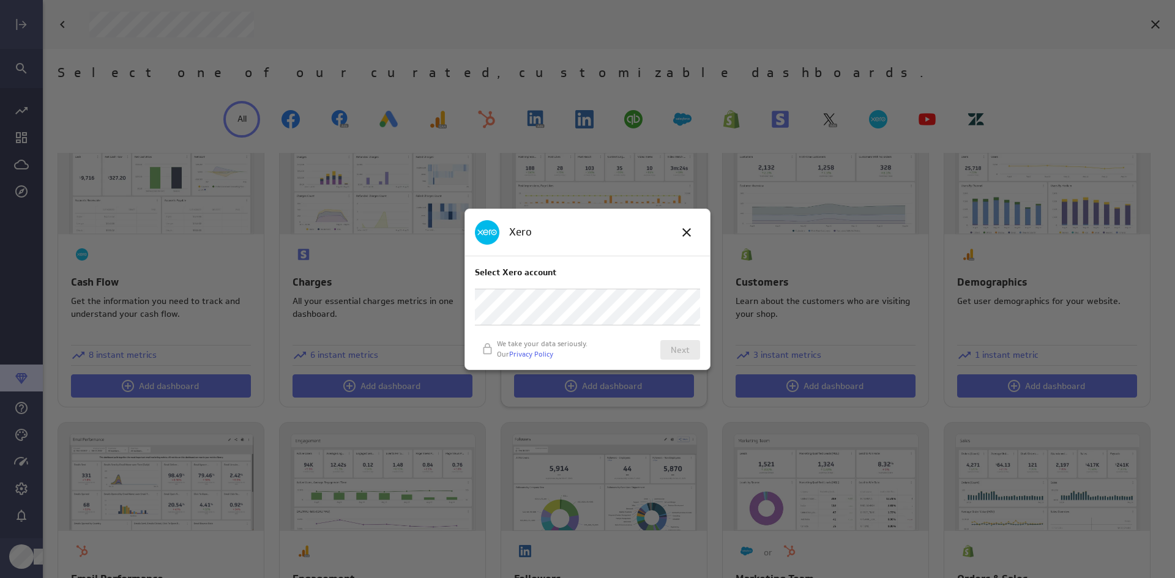
click at [687, 229] on icon at bounding box center [686, 232] width 15 height 15
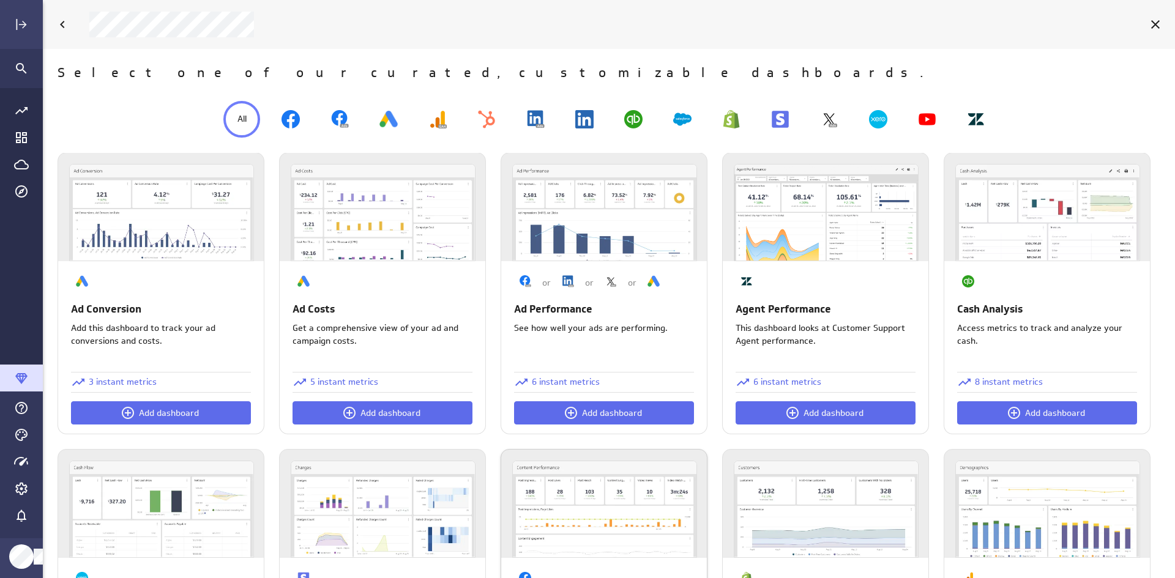
scroll to position [0, 0]
click at [20, 138] on icon "Go to Dashboard Library" at bounding box center [21, 137] width 11 height 11
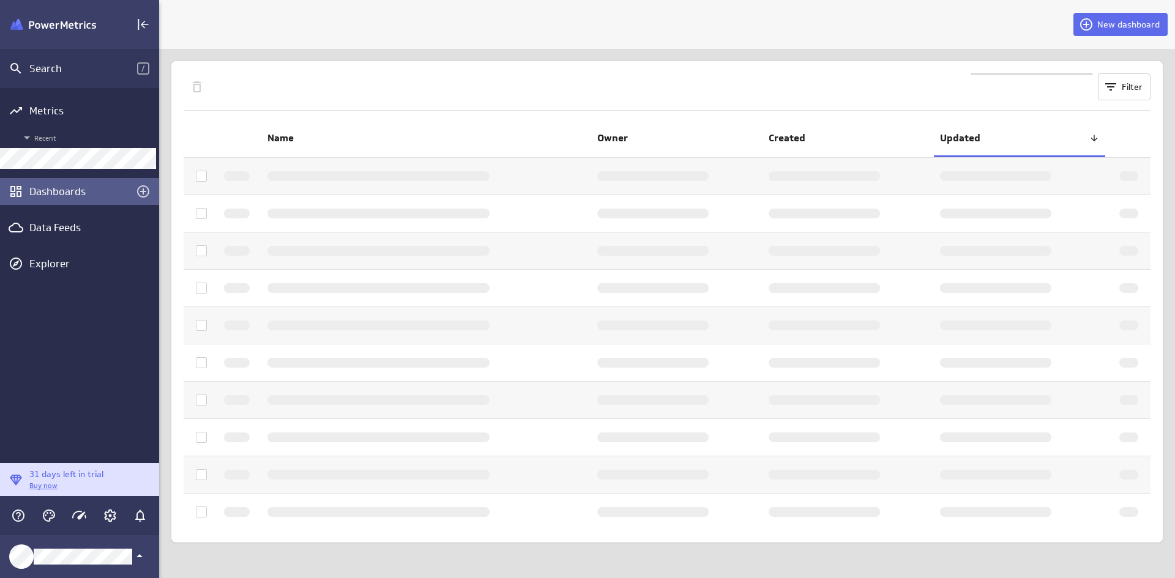
scroll to position [6, 7]
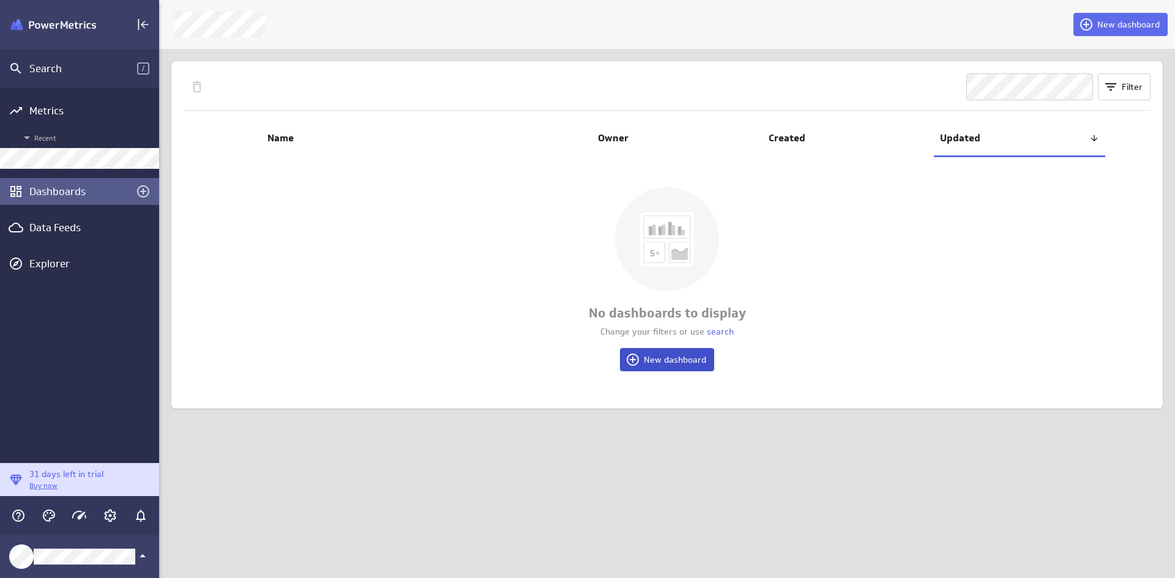
click at [675, 362] on span "New dashboard" at bounding box center [675, 359] width 62 height 11
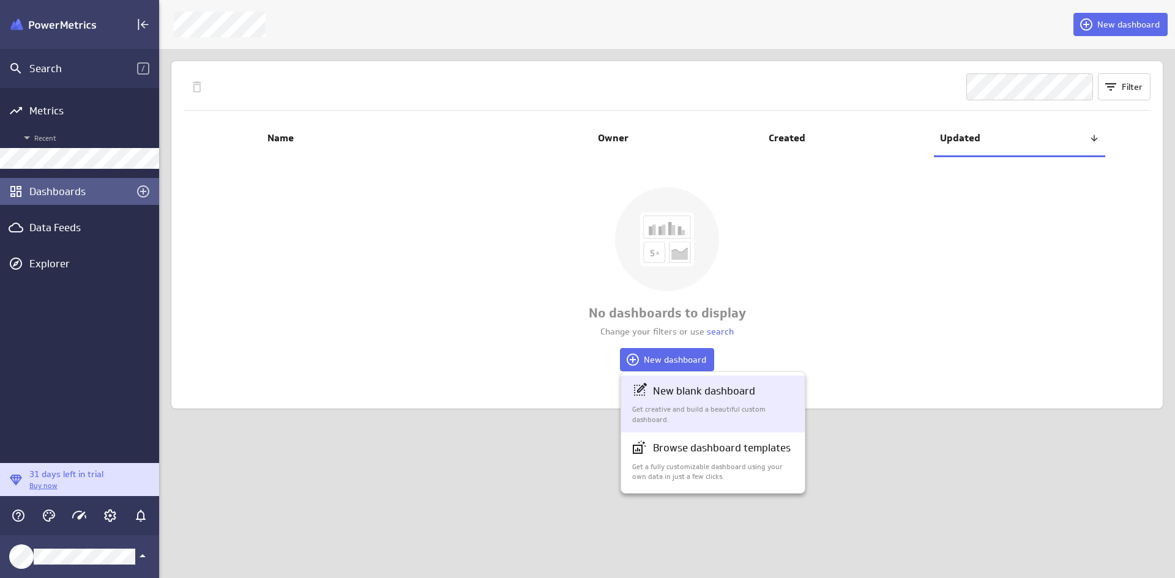
click at [705, 393] on p "New blank dashboard" at bounding box center [704, 391] width 102 height 15
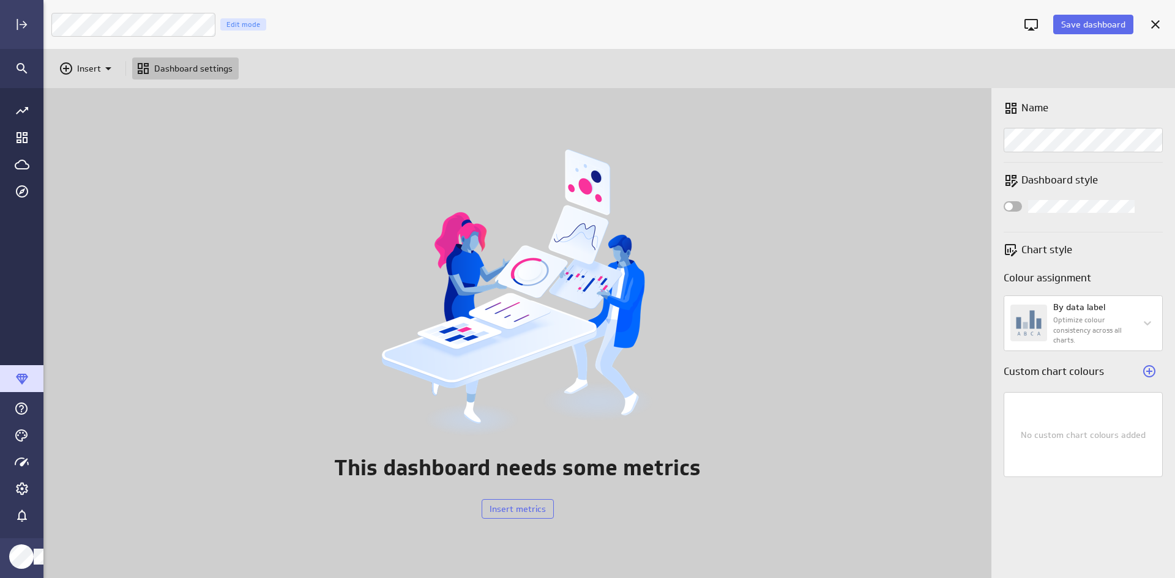
scroll to position [509, 1151]
click at [1016, 207] on div "Widget Properties" at bounding box center [1012, 206] width 18 height 10
click at [0, 0] on input "Widget Properties" at bounding box center [0, 0] width 0 height 0
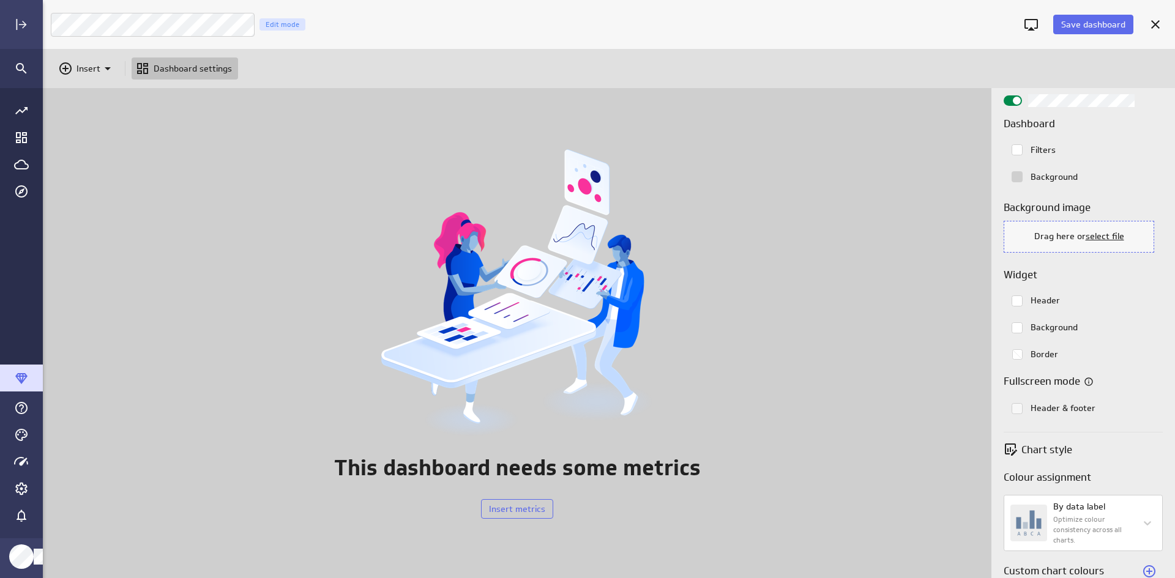
scroll to position [122, 0]
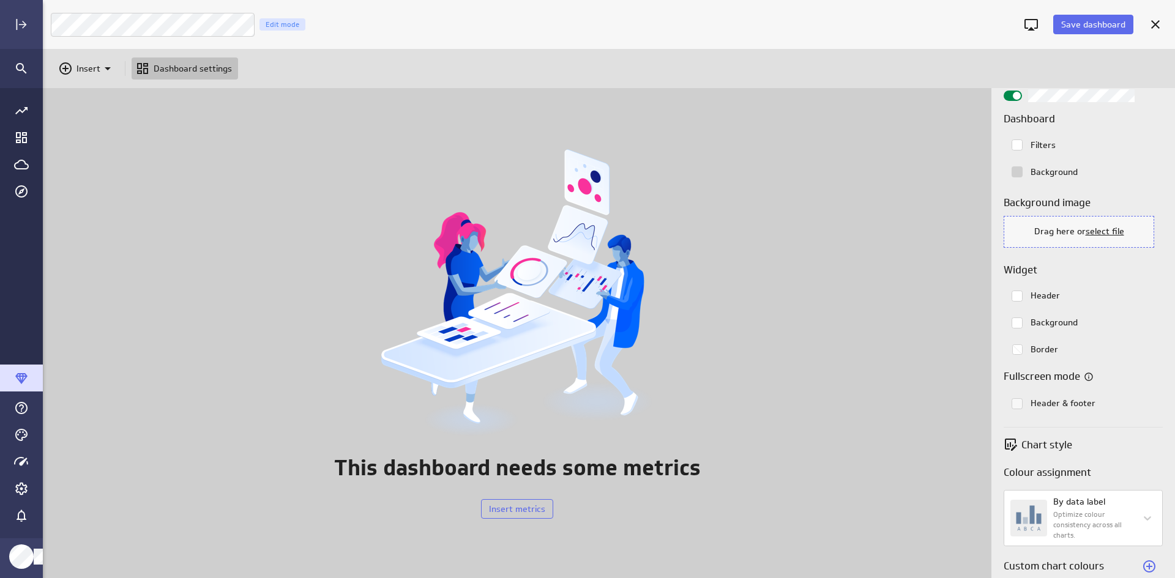
click at [1014, 296] on rect "Colorpicker with the color #ffffff selected." at bounding box center [1017, 296] width 10 height 10
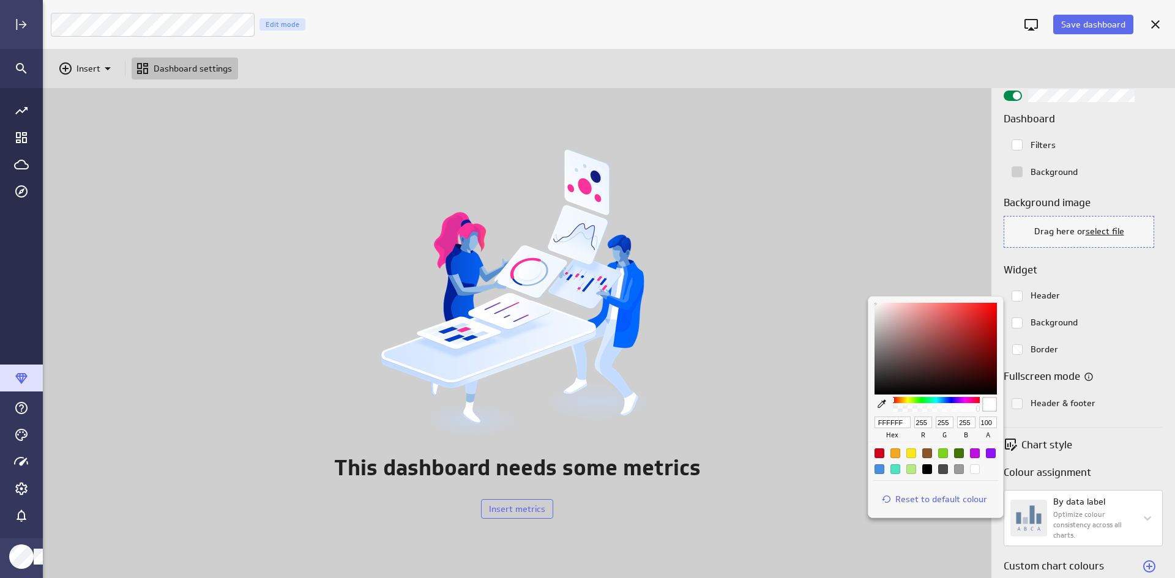
click at [1128, 296] on div at bounding box center [587, 289] width 1175 height 578
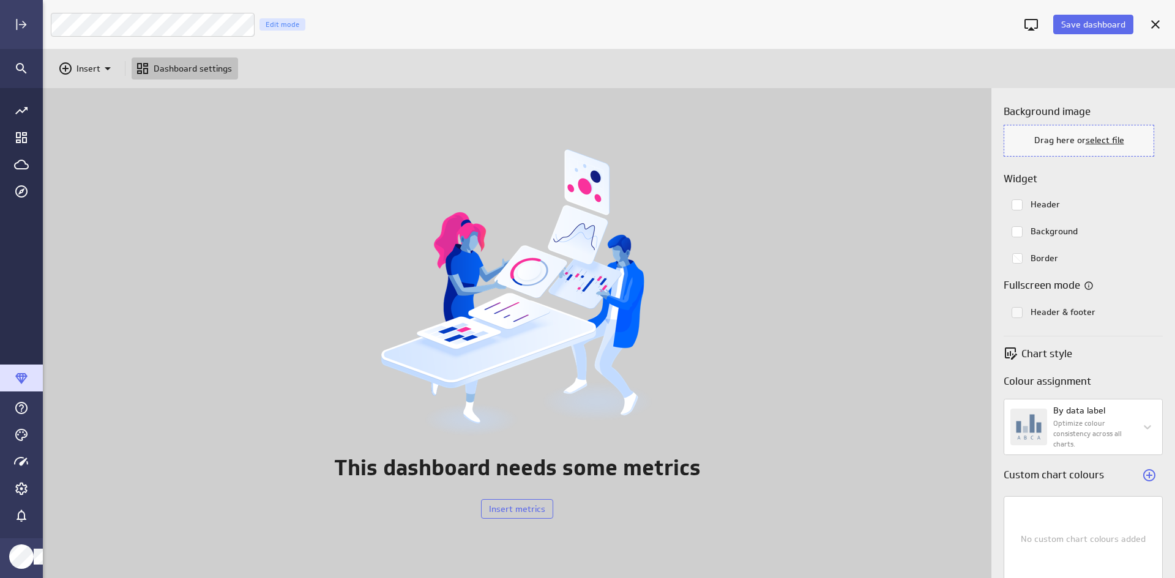
scroll to position [229, 0]
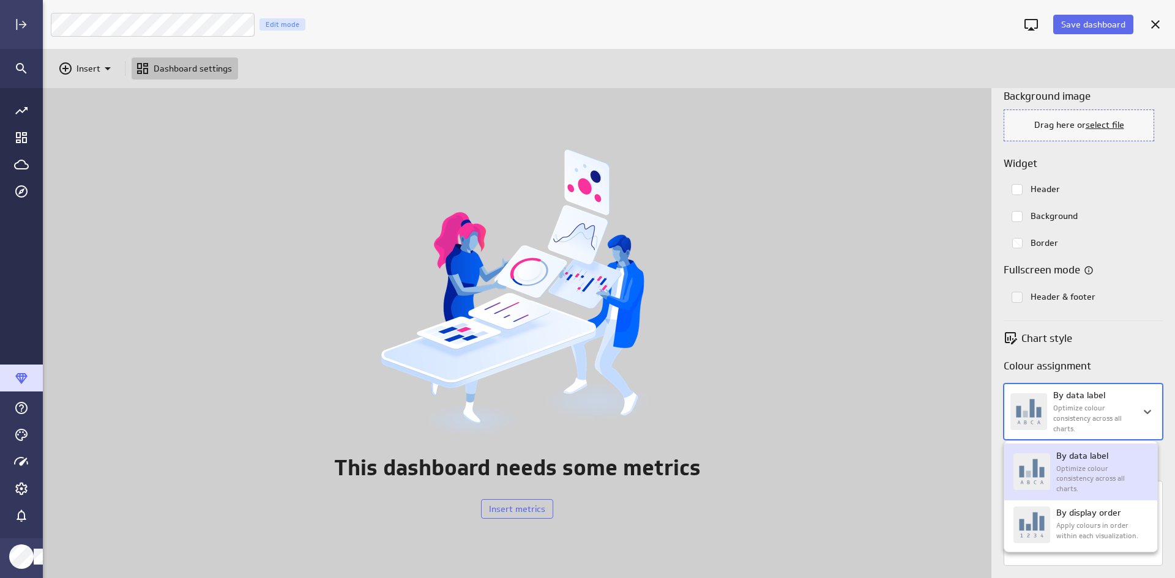
click at [1136, 405] on body "Save dashboard Investment Performance Edit mode Insert Dashboard settings This …" at bounding box center [587, 289] width 1175 height 578
click at [913, 424] on div at bounding box center [587, 289] width 1175 height 578
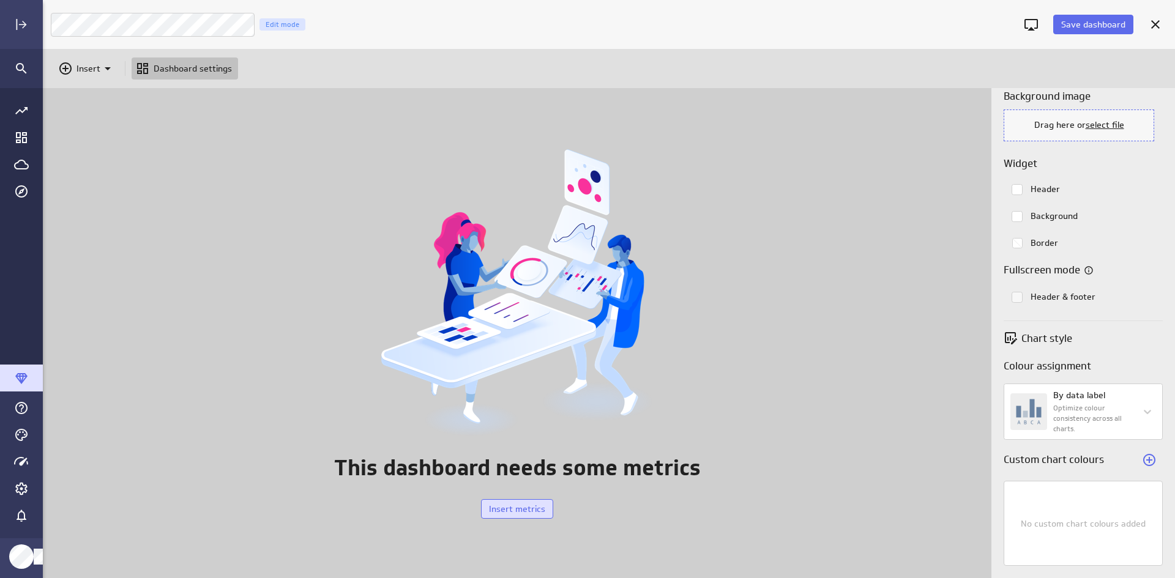
click at [515, 511] on span "Insert metrics" at bounding box center [517, 509] width 56 height 11
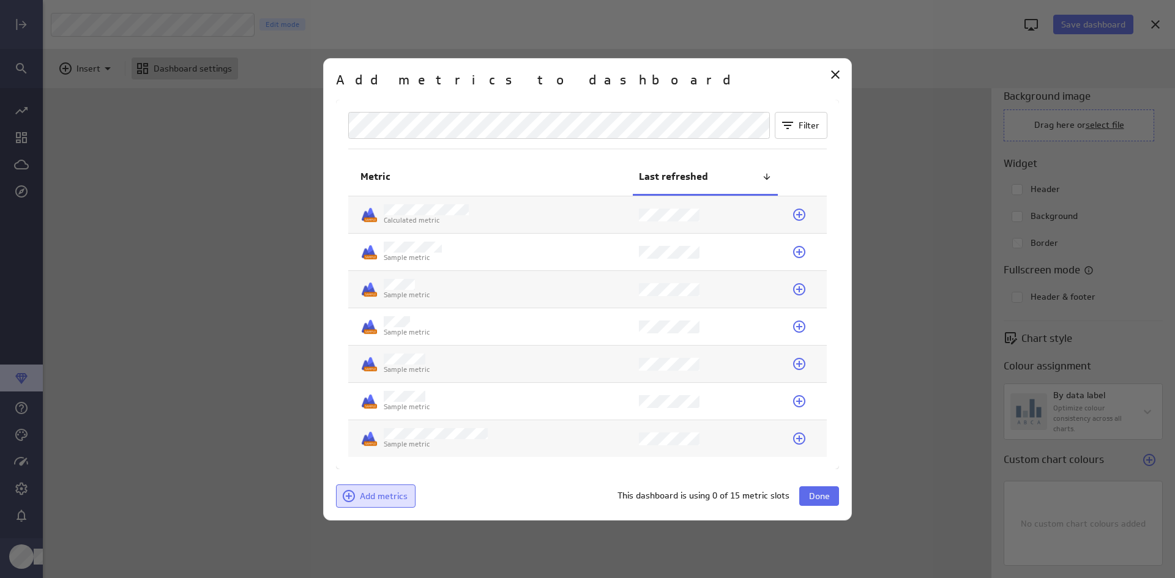
click at [382, 493] on span "Add metrics" at bounding box center [384, 496] width 48 height 11
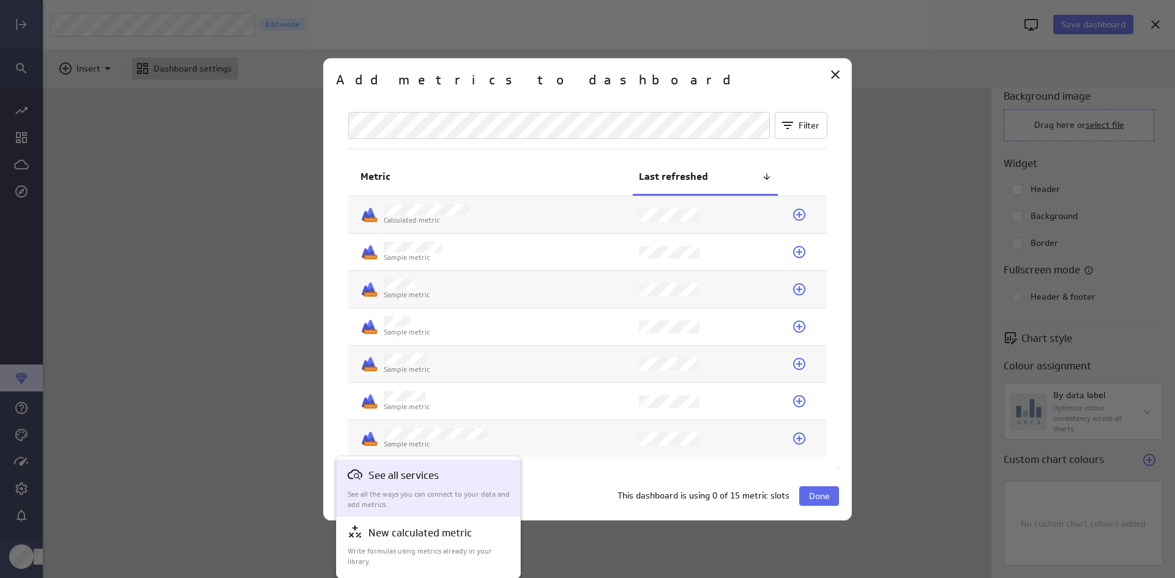
click at [467, 491] on p "See all the ways you can connect to your data and add metrics." at bounding box center [429, 499] width 163 height 21
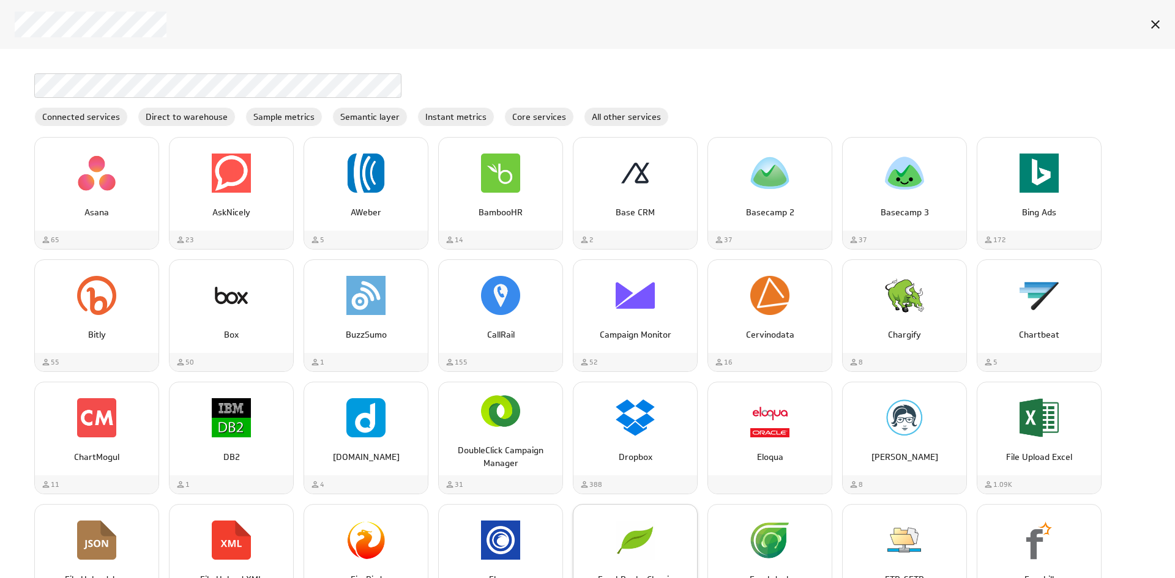
scroll to position [1468, 0]
